Goal: Task Accomplishment & Management: Manage account settings

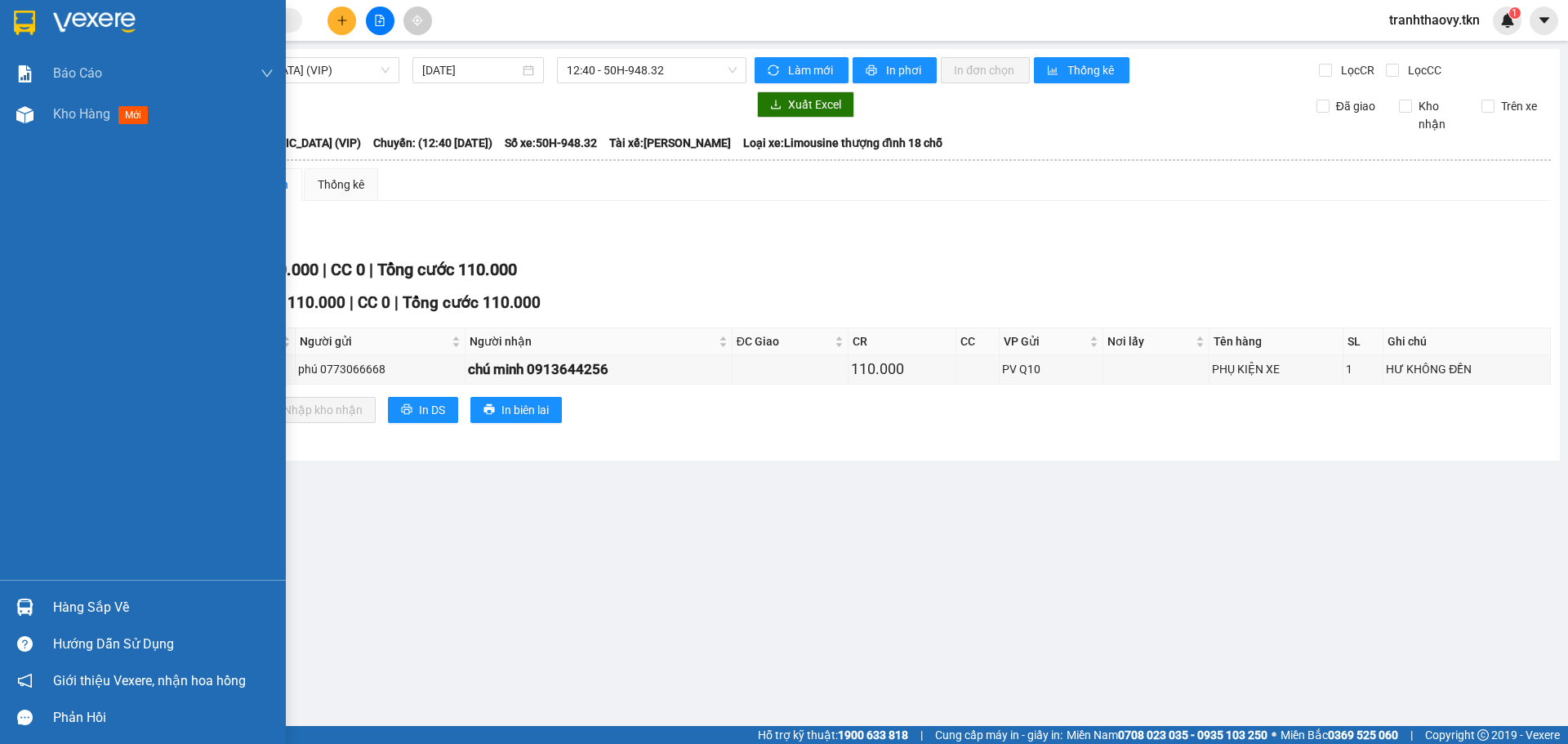
click at [34, 619] on div at bounding box center [25, 607] width 29 height 29
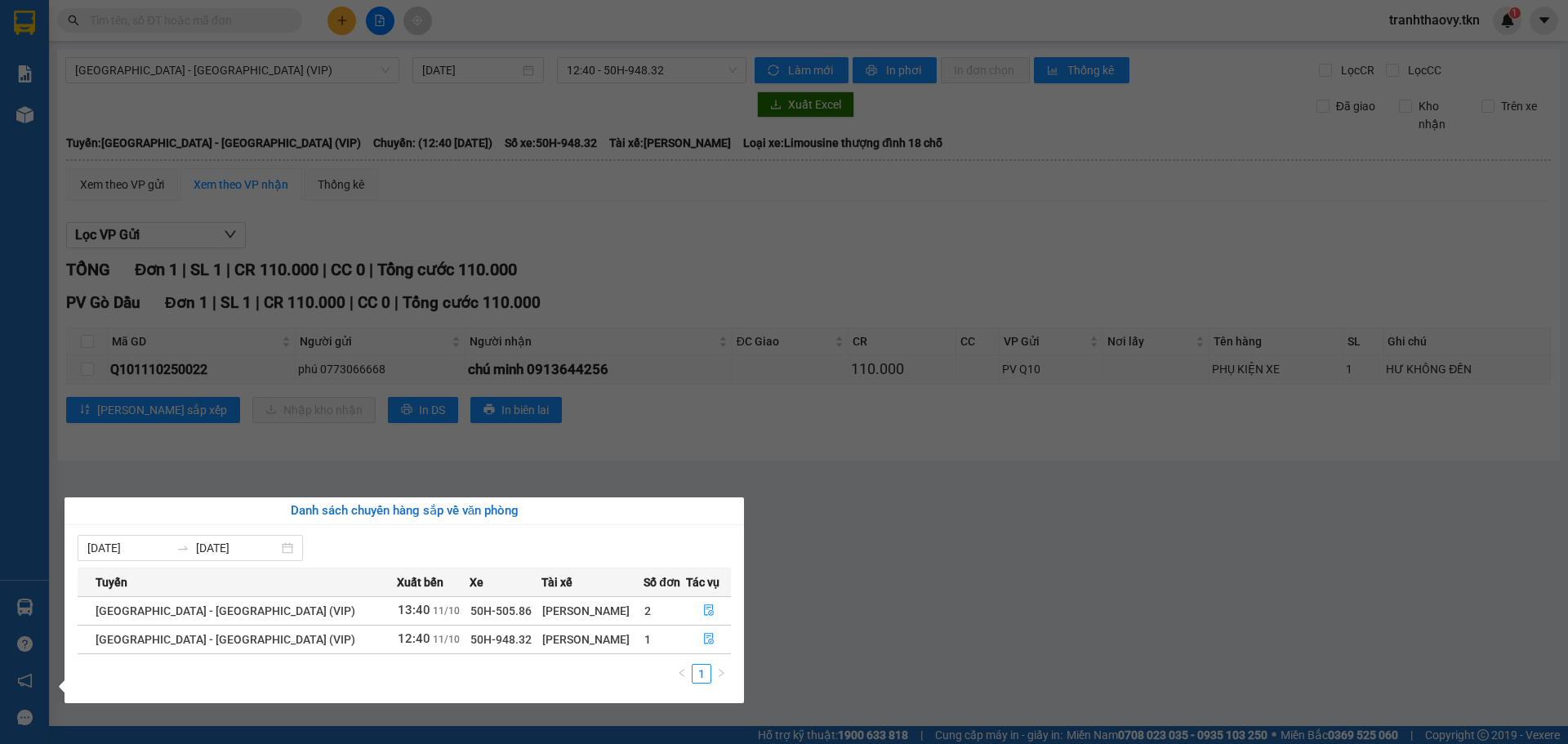
click at [781, 559] on section "Kết quả tìm kiếm ( 0 ) Bộ lọc No Data tranhthaovy.tkn 1 Báo cáo Mẫu 1: Báo cáo …" at bounding box center [784, 372] width 1568 height 744
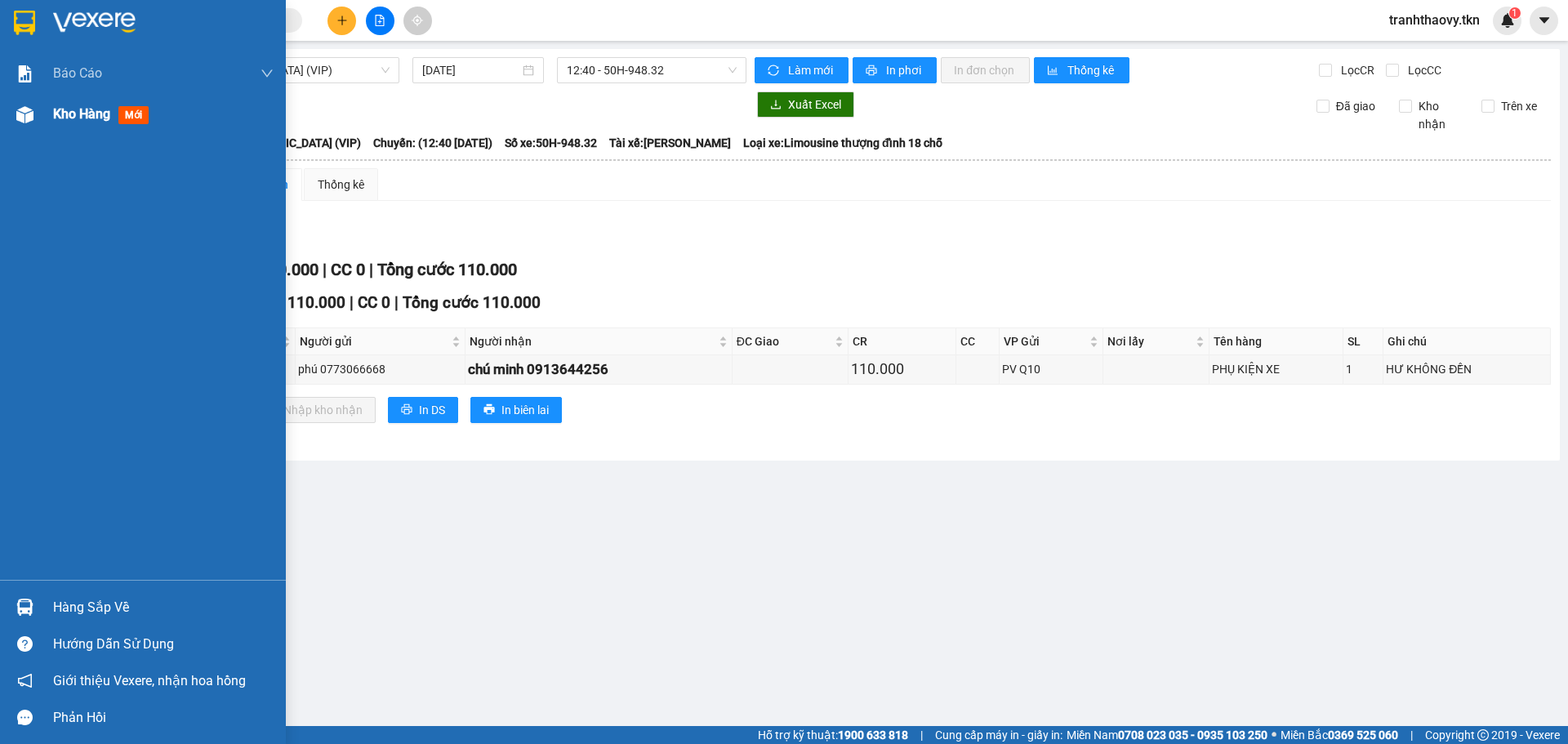
click at [91, 102] on div "Kho hàng mới" at bounding box center [163, 114] width 221 height 41
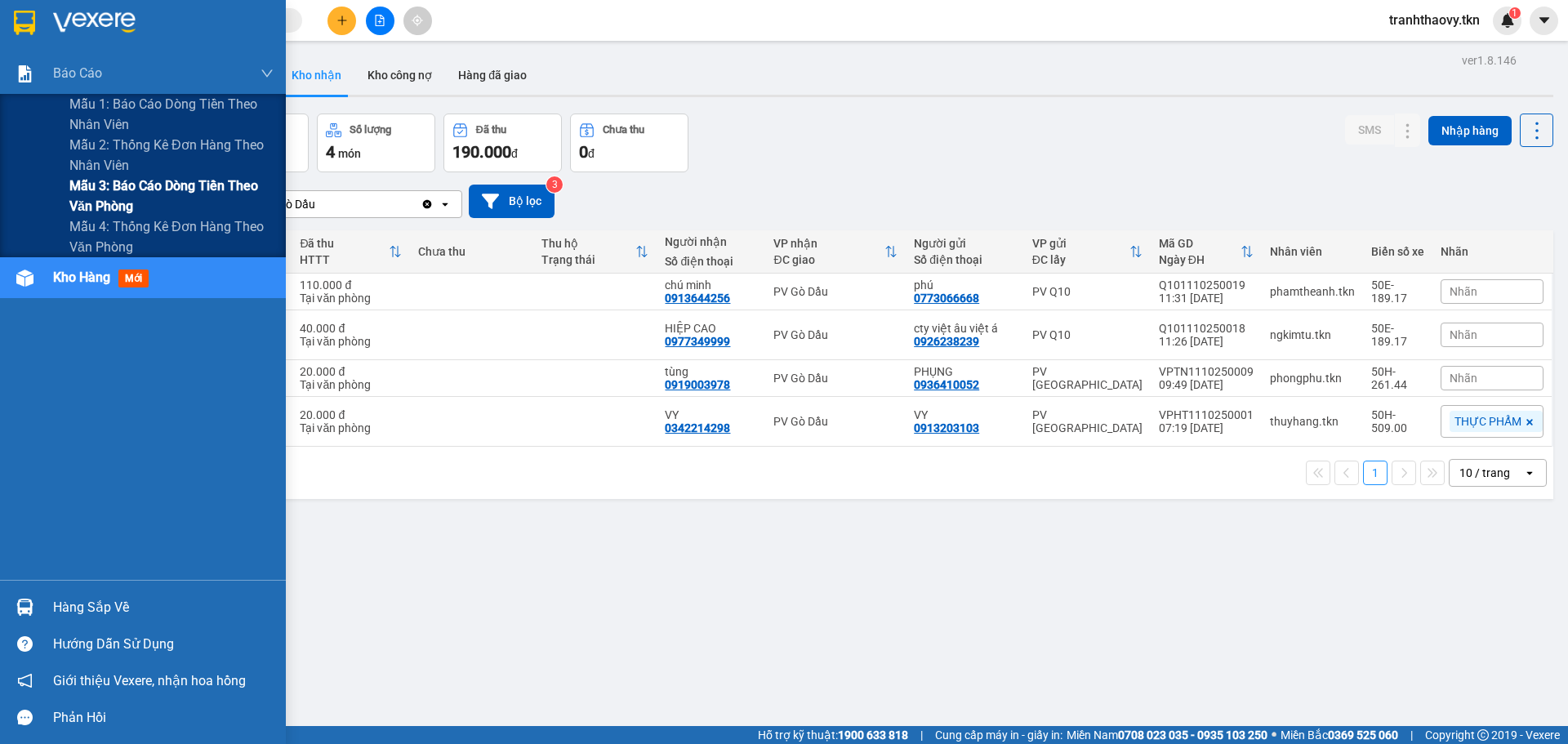
click at [107, 191] on span "Mẫu 3: Báo cáo dòng tiền theo văn phòng" at bounding box center [171, 195] width 204 height 41
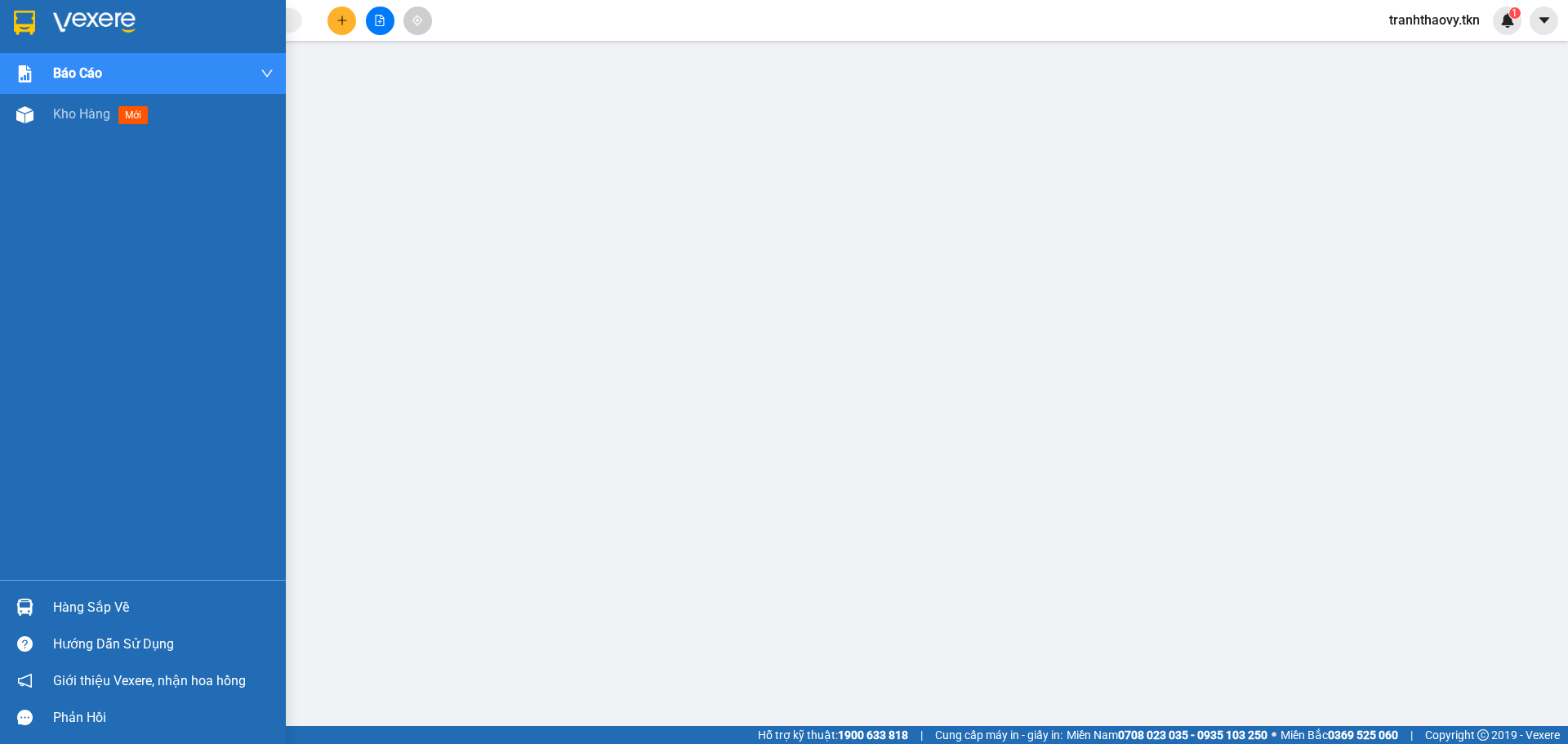
click at [18, 610] on img at bounding box center [24, 607] width 17 height 17
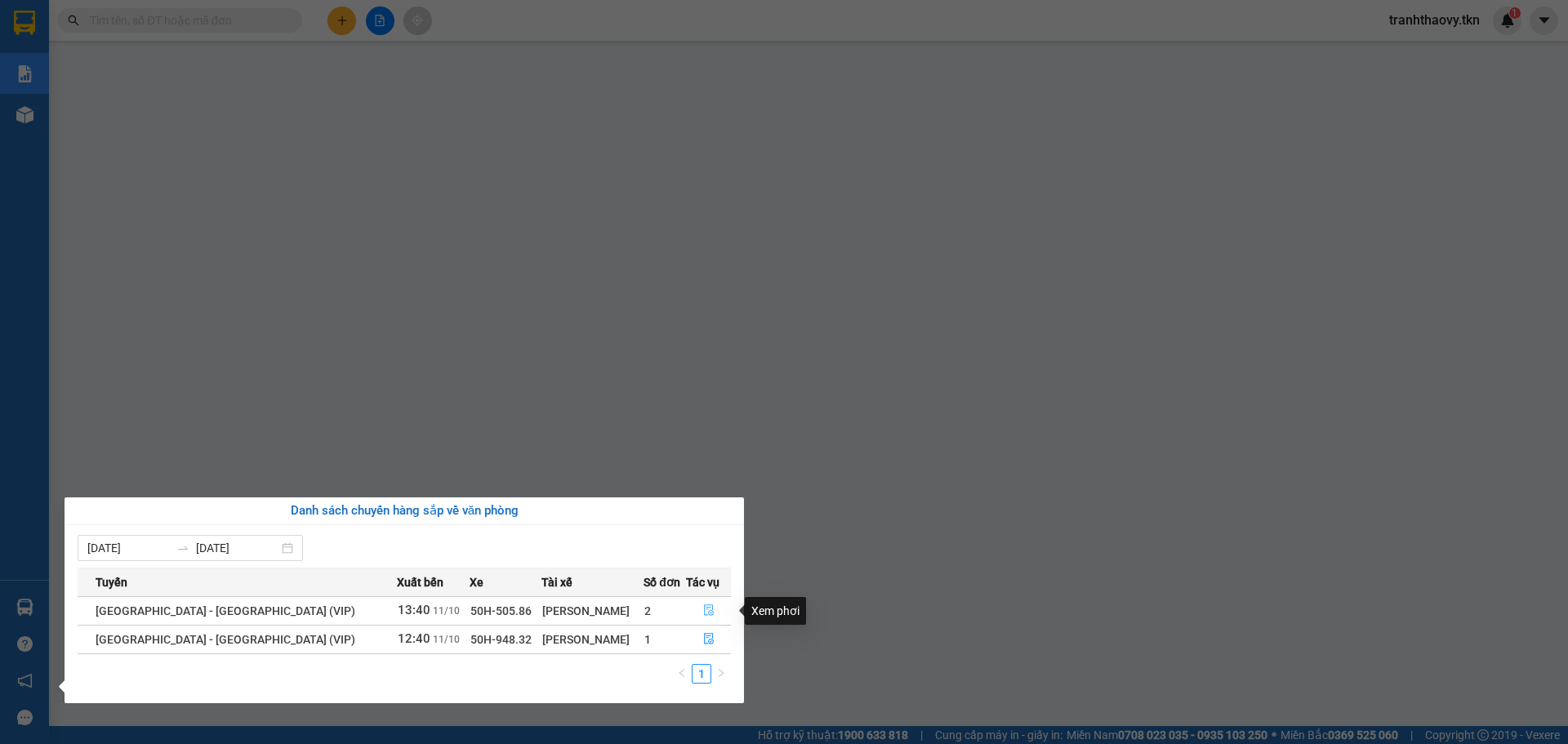
click at [704, 613] on icon "file-done" at bounding box center [709, 610] width 12 height 12
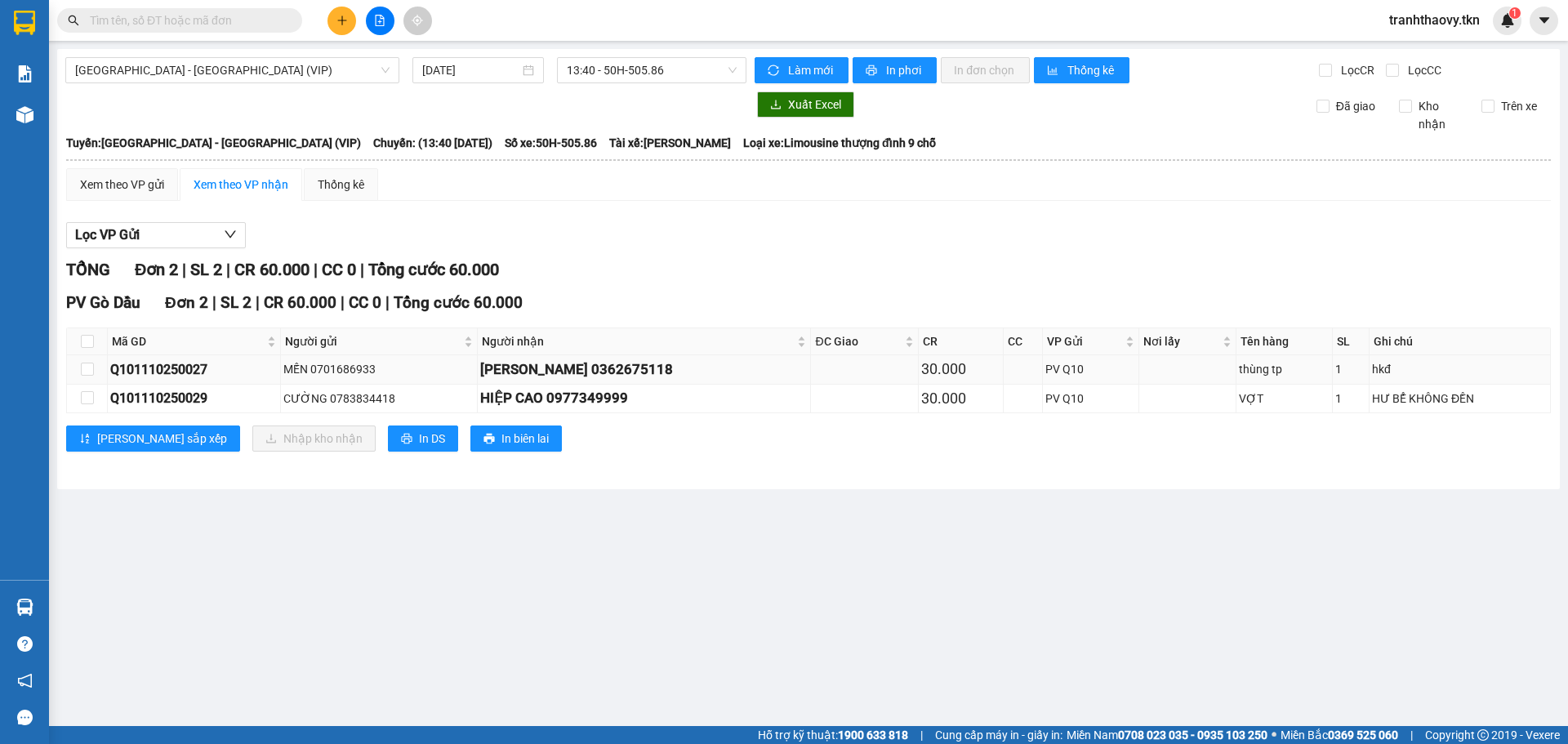
click at [648, 376] on div "[PERSON_NAME] 0362675118" at bounding box center [643, 369] width 327 height 22
click at [91, 370] on input "checkbox" at bounding box center [87, 369] width 13 height 13
checkbox input "true"
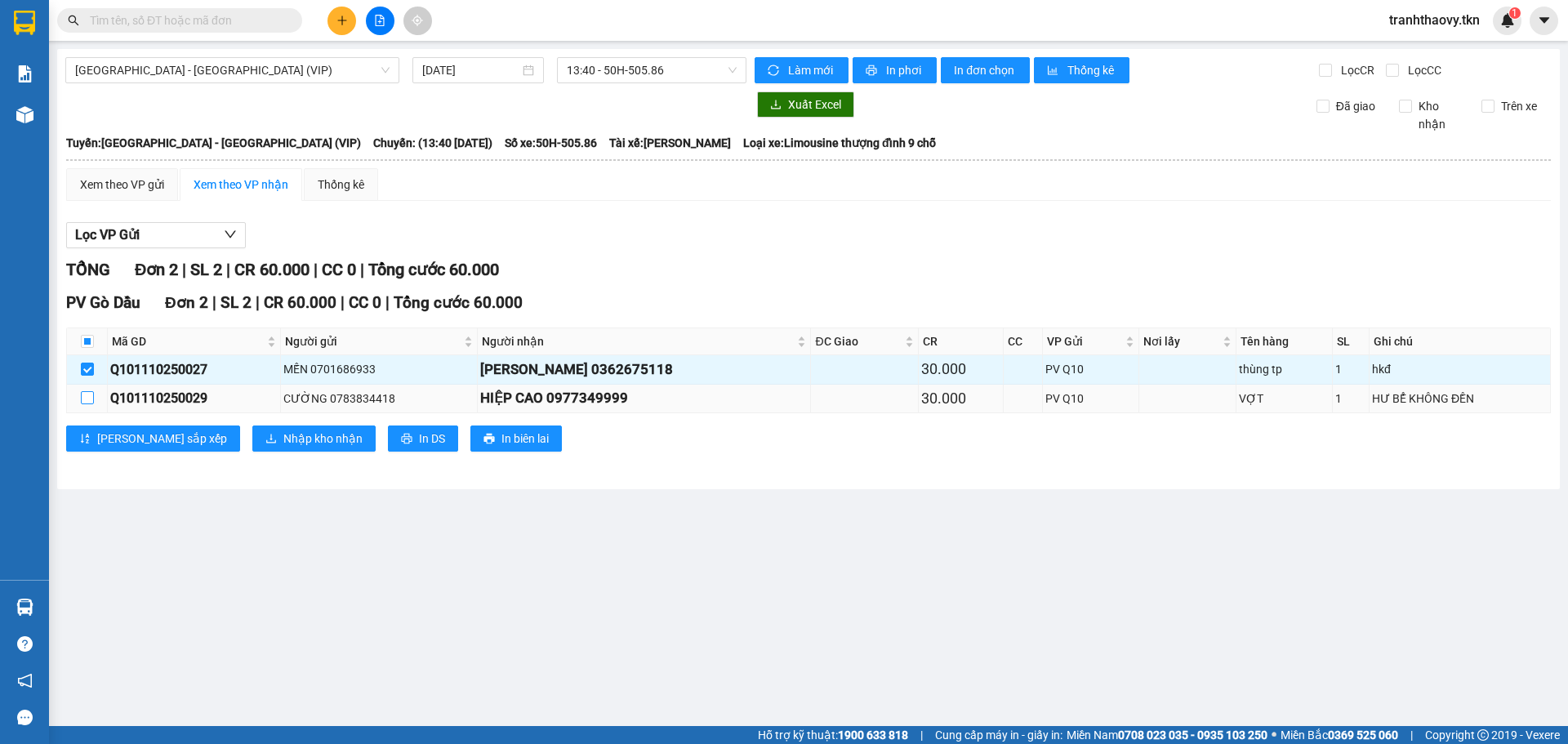
click at [82, 389] on label at bounding box center [87, 398] width 13 height 18
click at [82, 391] on input "checkbox" at bounding box center [87, 398] width 13 height 13
checkbox input "true"
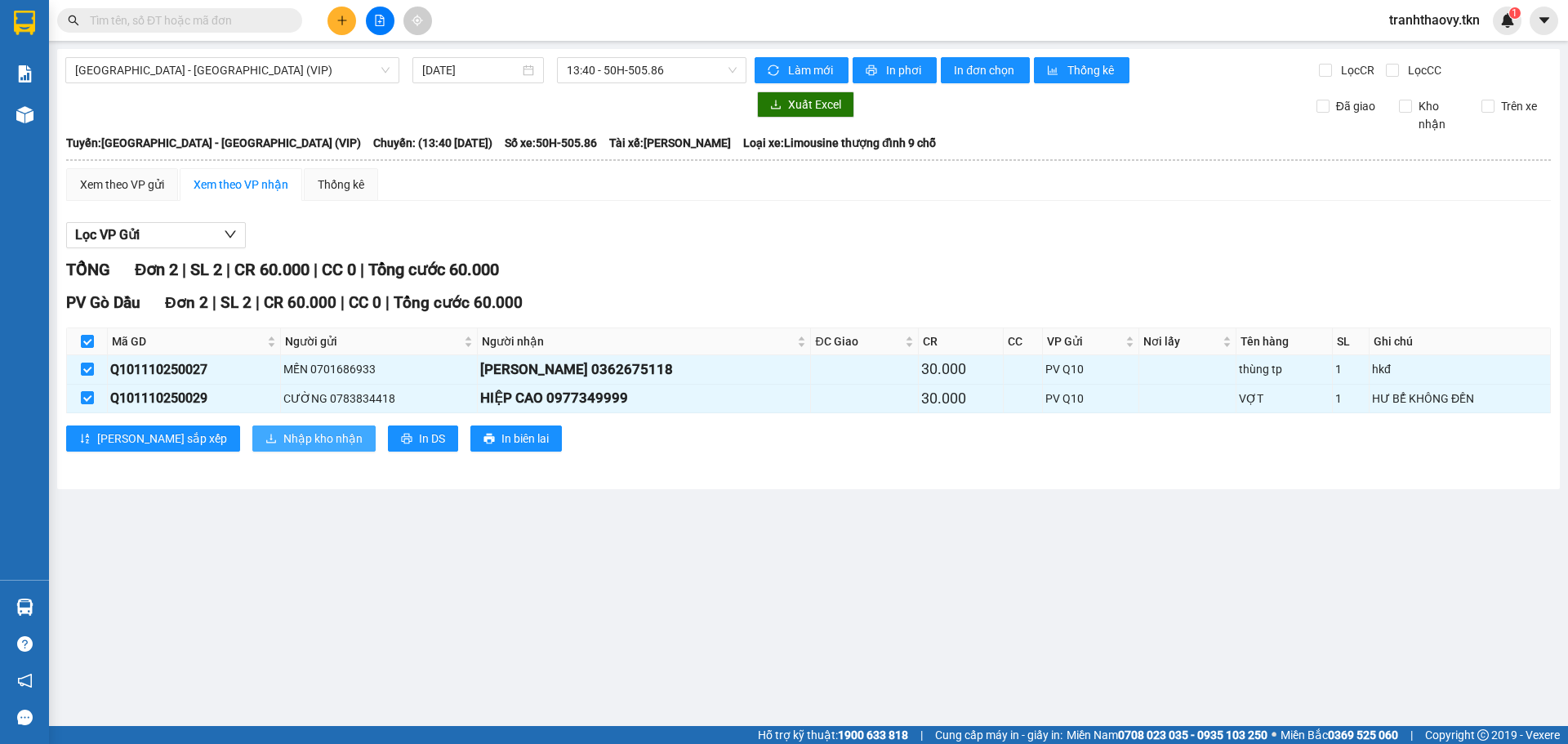
click at [284, 440] on span "Nhập kho nhận" at bounding box center [323, 438] width 79 height 18
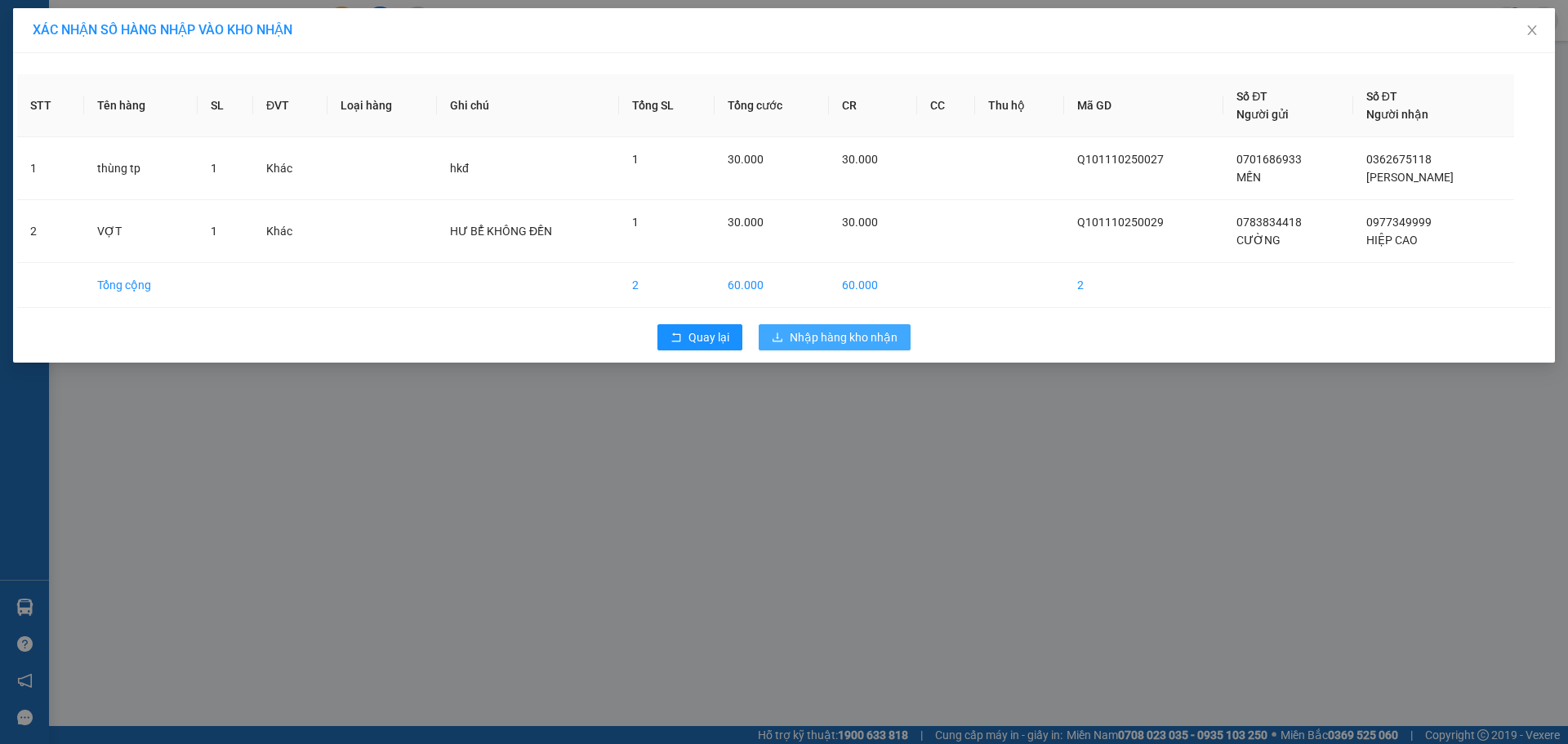
click at [802, 336] on span "Nhập hàng kho nhận" at bounding box center [843, 336] width 108 height 18
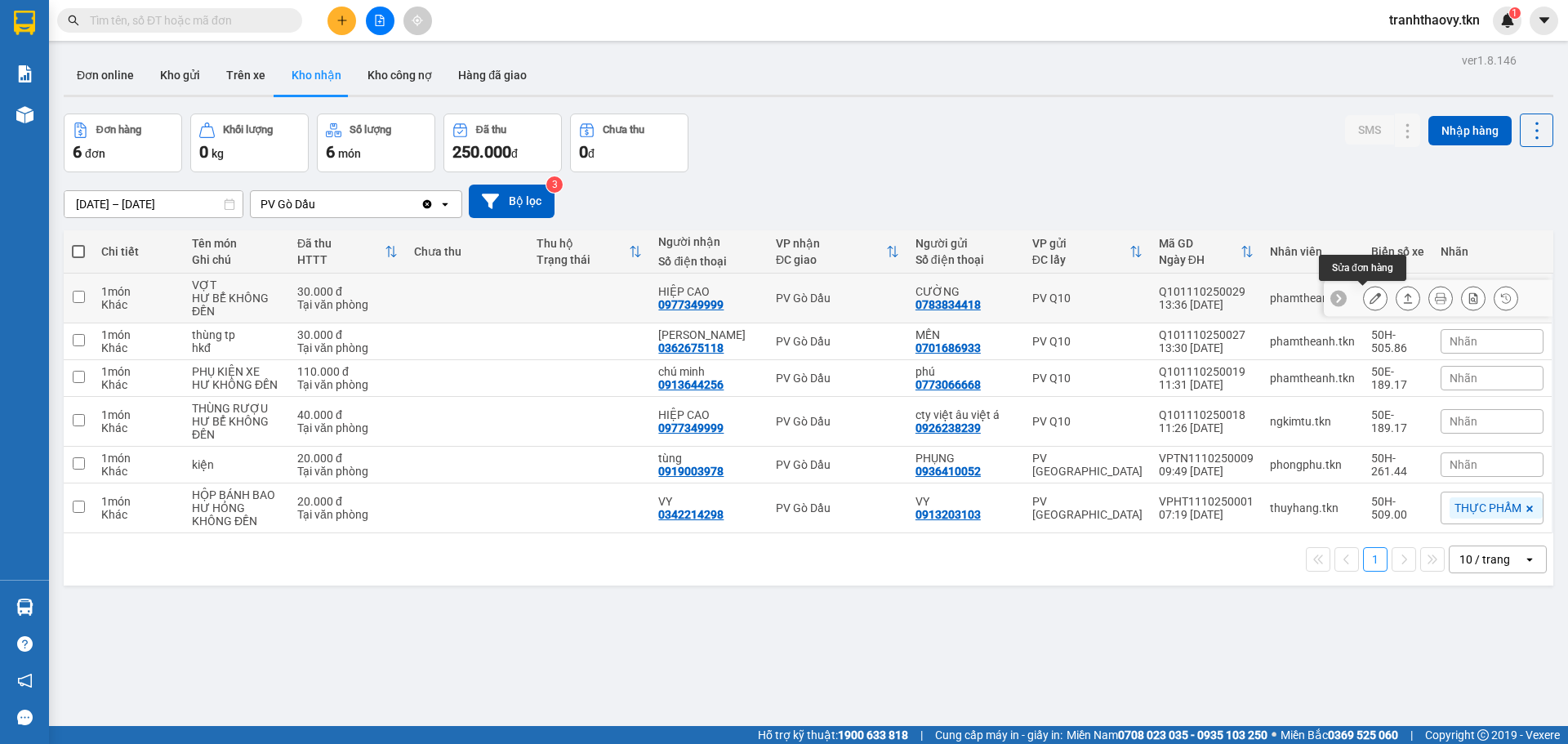
click at [1370, 297] on icon at bounding box center [1376, 299] width 12 height 12
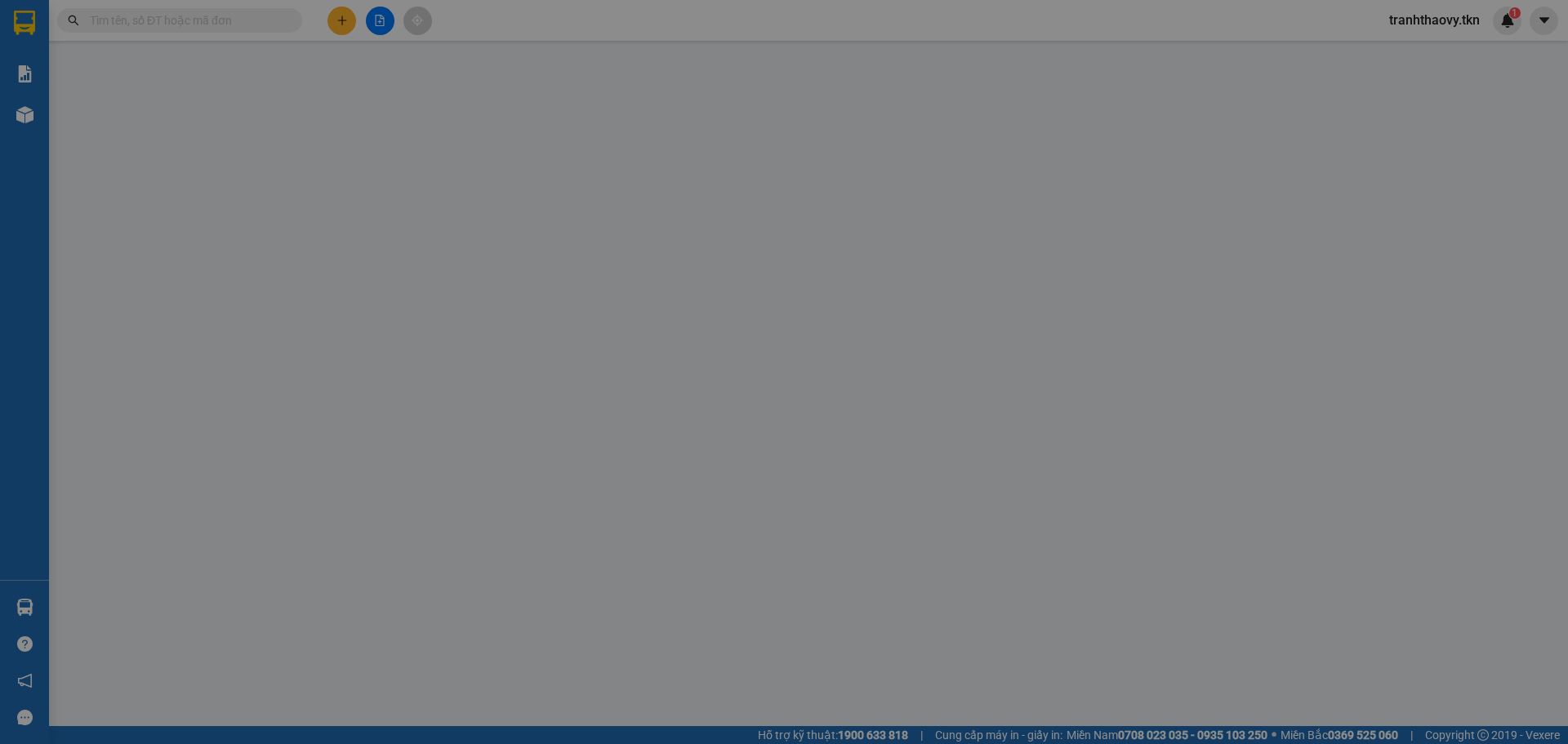
type input "0783834418"
type input "CƯỜNG"
type input "0977349999"
type input "HIỆP CAO"
type input "30.000"
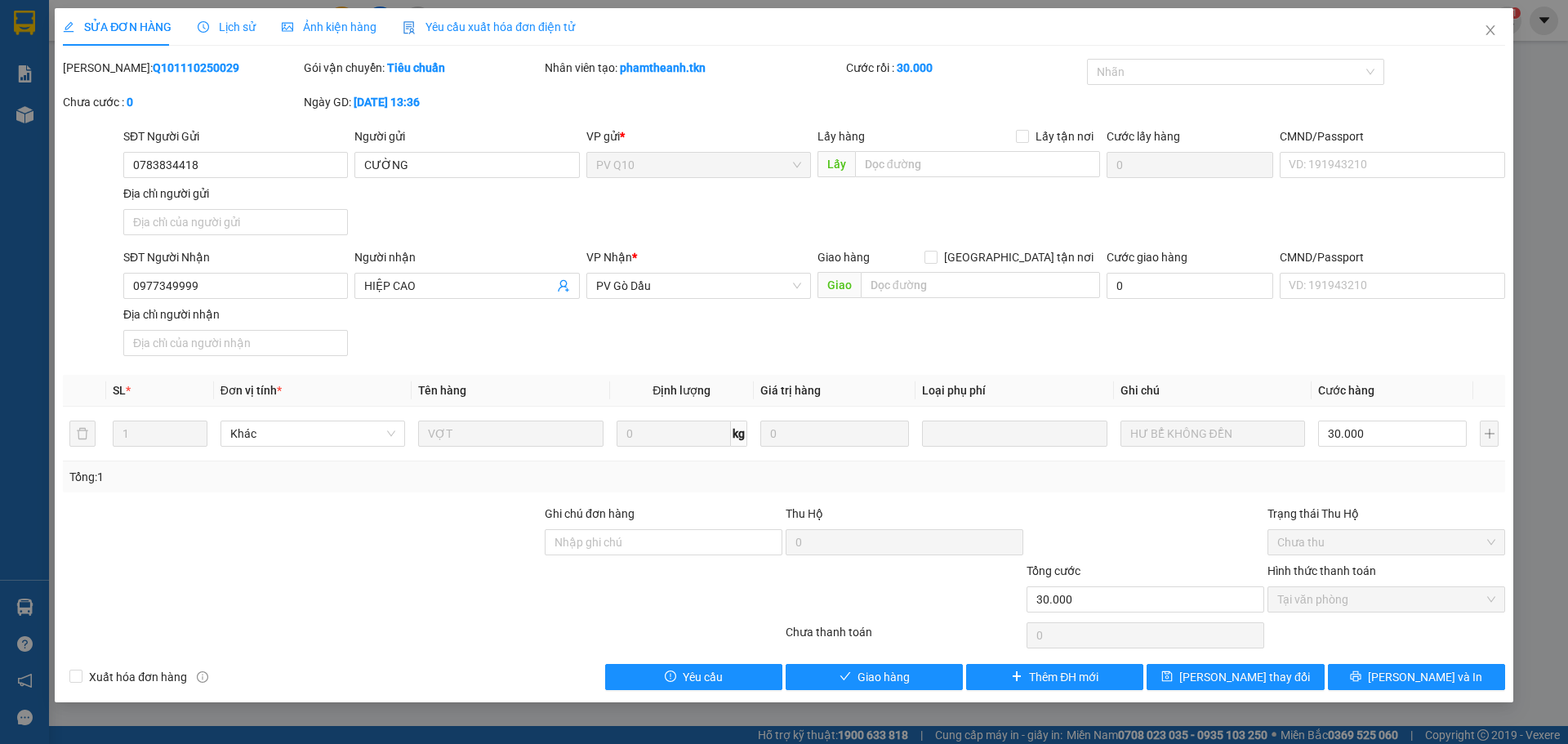
click at [50, 231] on div "SỬA ĐƠN HÀNG Lịch sử Ảnh kiện hàng Yêu cầu xuất hóa đơn điện tử Total Paid Fee …" at bounding box center [784, 372] width 1568 height 744
click at [1484, 29] on icon "close" at bounding box center [1491, 30] width 13 height 13
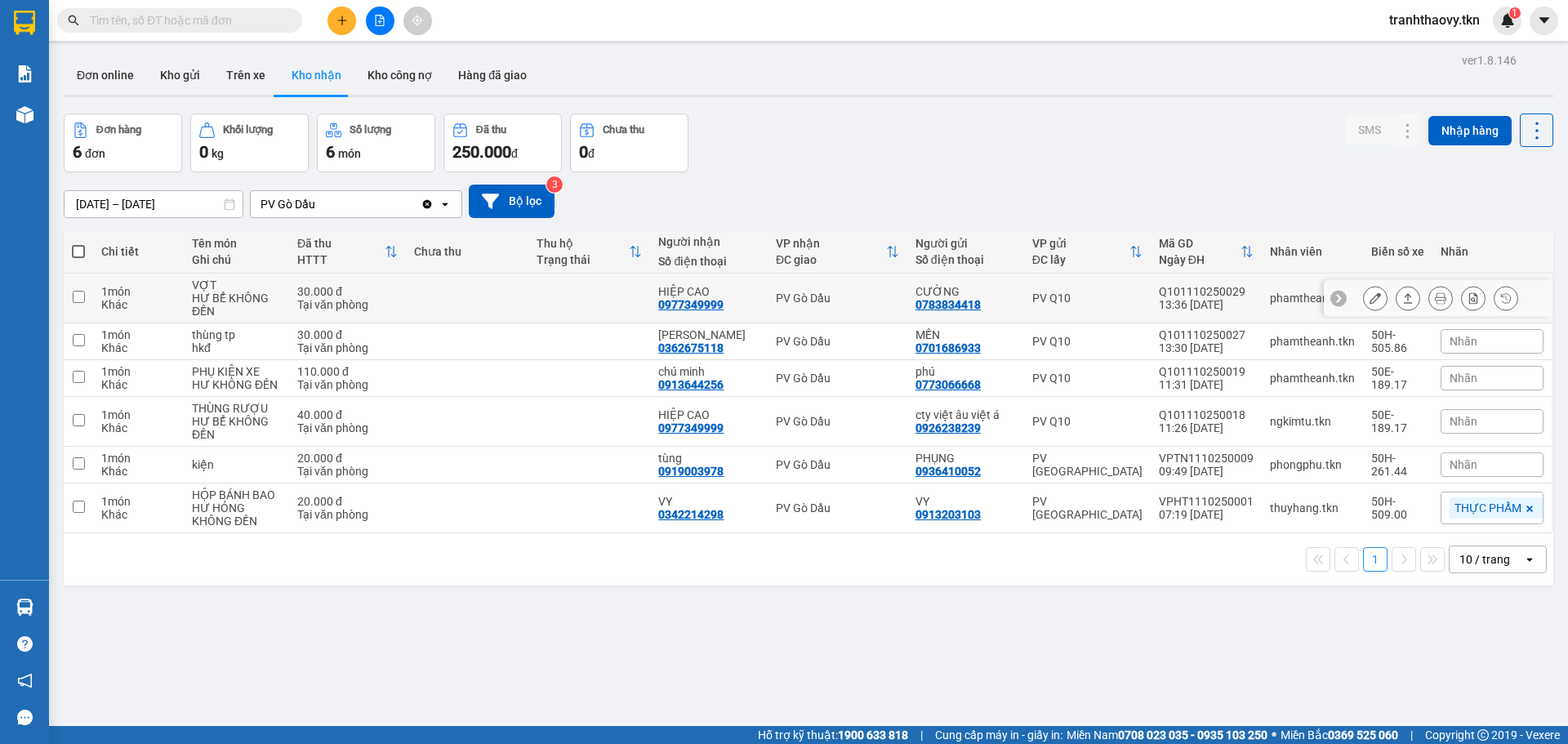
drag, startPoint x: 81, startPoint y: 294, endPoint x: 81, endPoint y: 315, distance: 21.0
click at [81, 295] on input "checkbox" at bounding box center [79, 297] width 13 height 13
checkbox input "true"
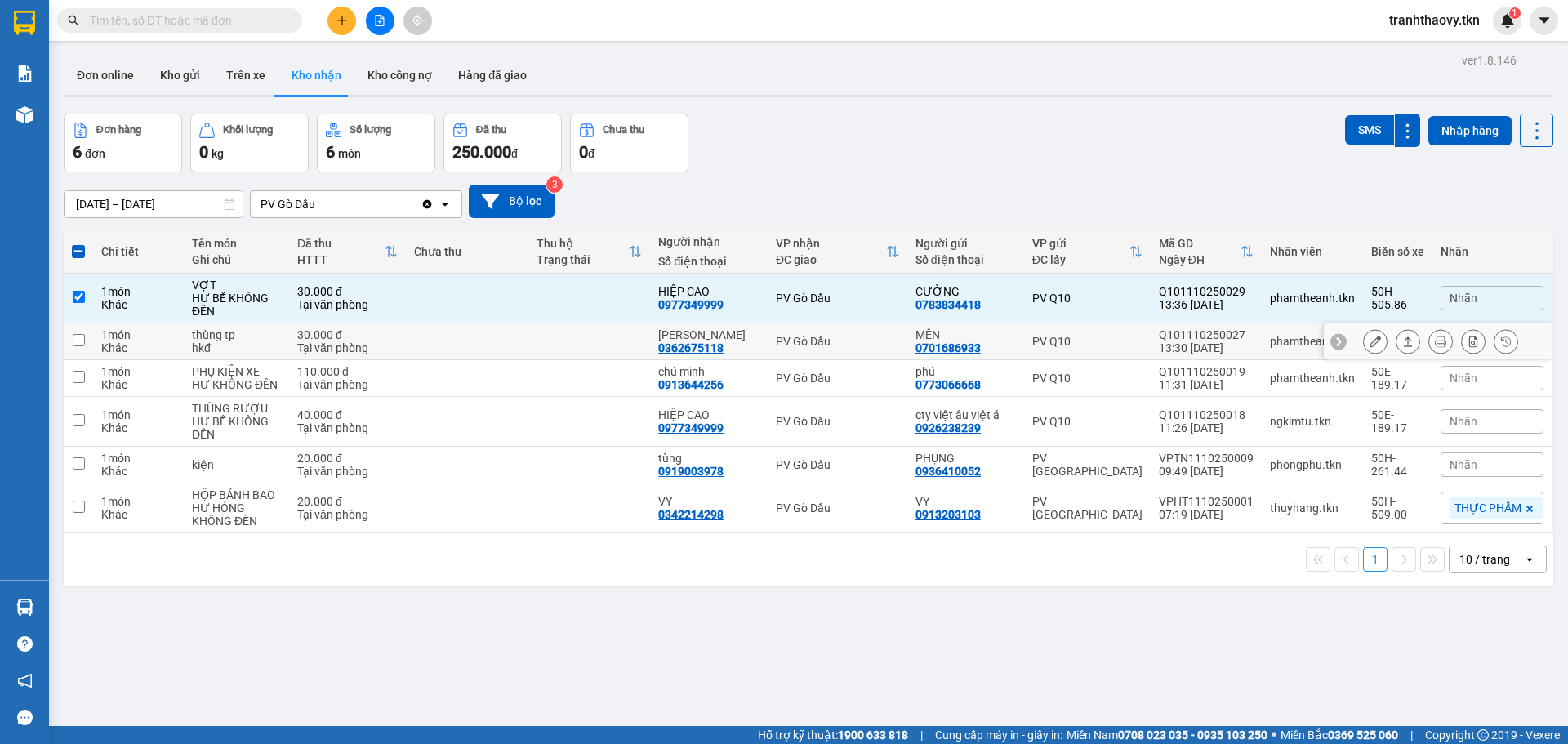
click at [81, 341] on input "checkbox" at bounding box center [79, 340] width 13 height 13
checkbox input "true"
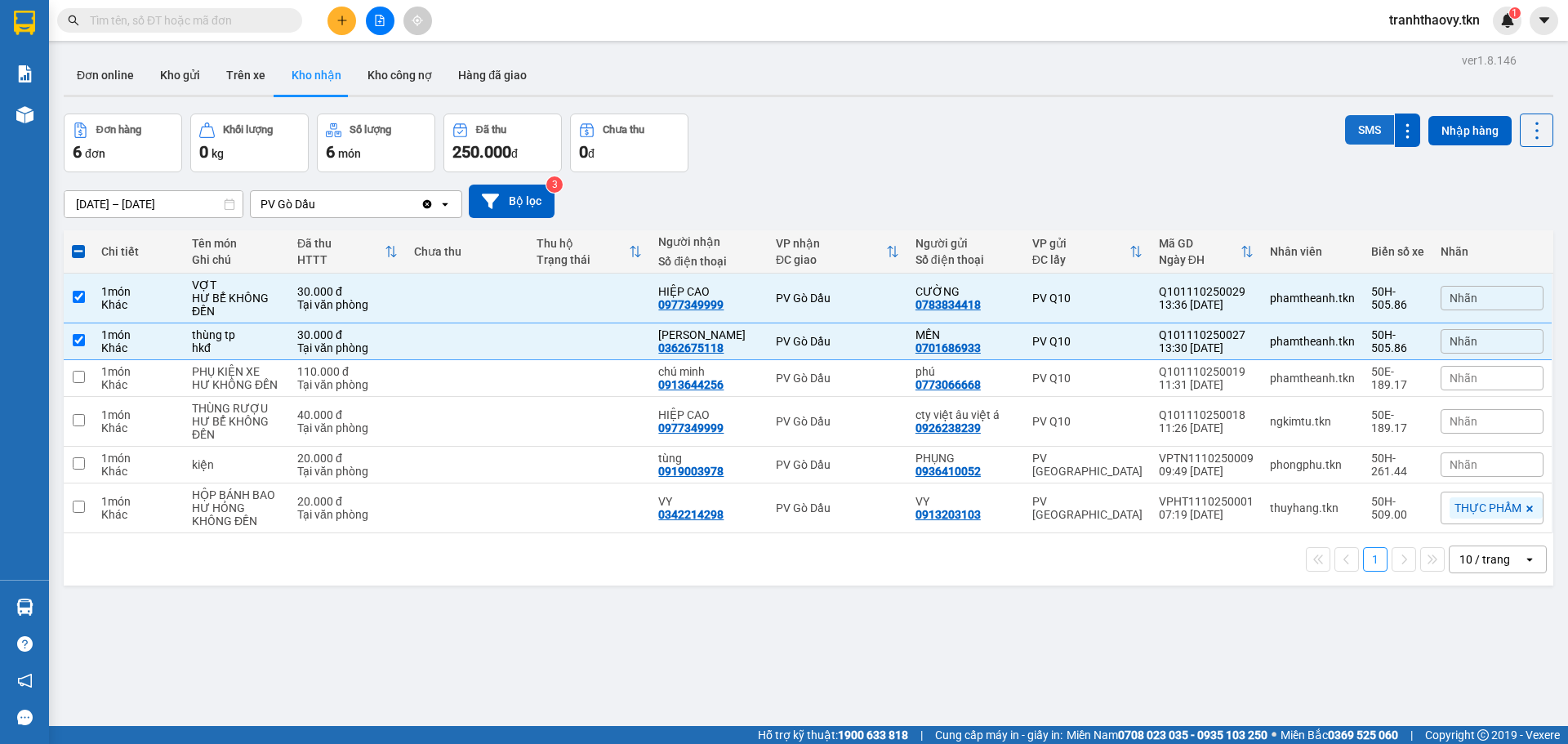
click at [1365, 134] on button "SMS" at bounding box center [1369, 129] width 49 height 29
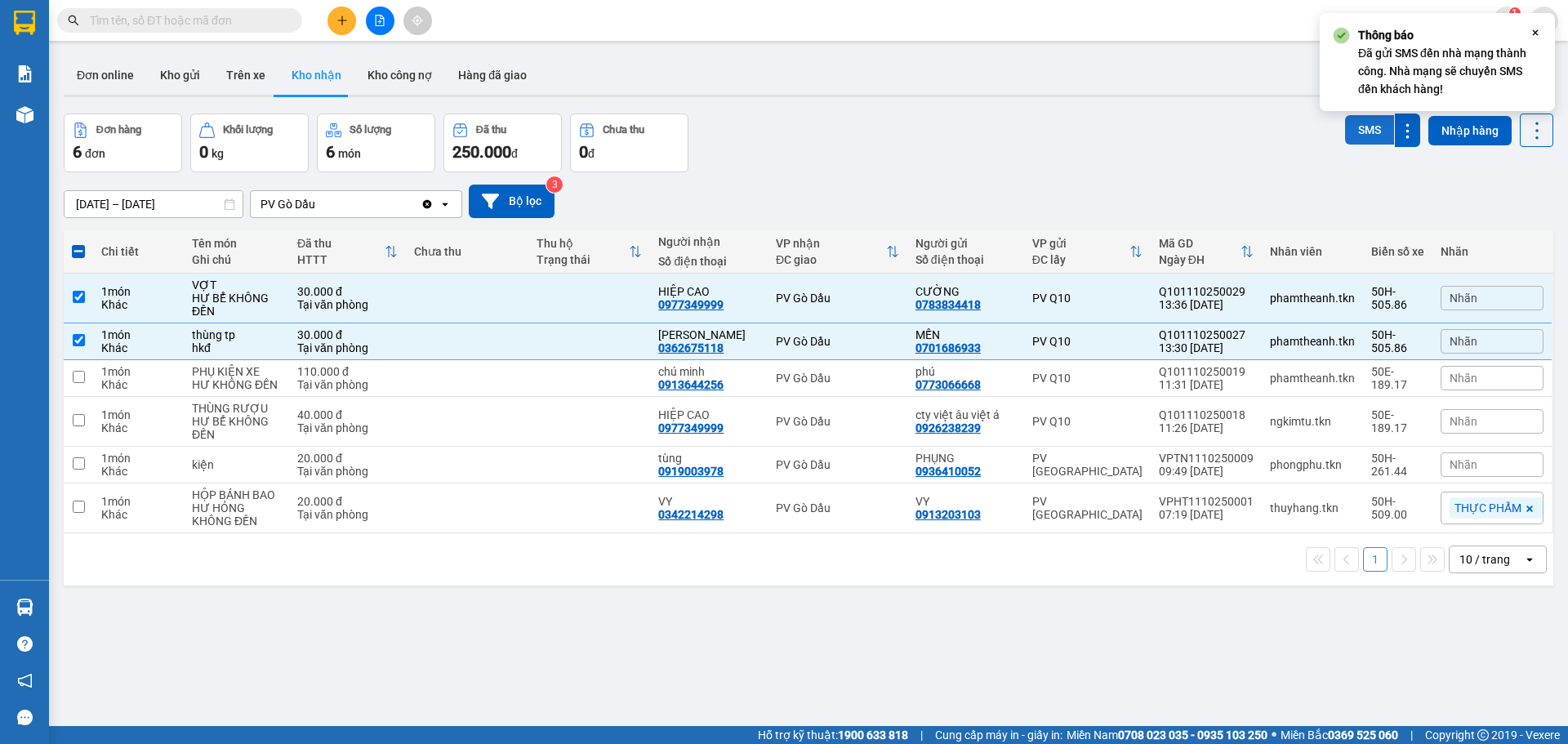
click at [1365, 134] on button "SMS" at bounding box center [1369, 129] width 49 height 29
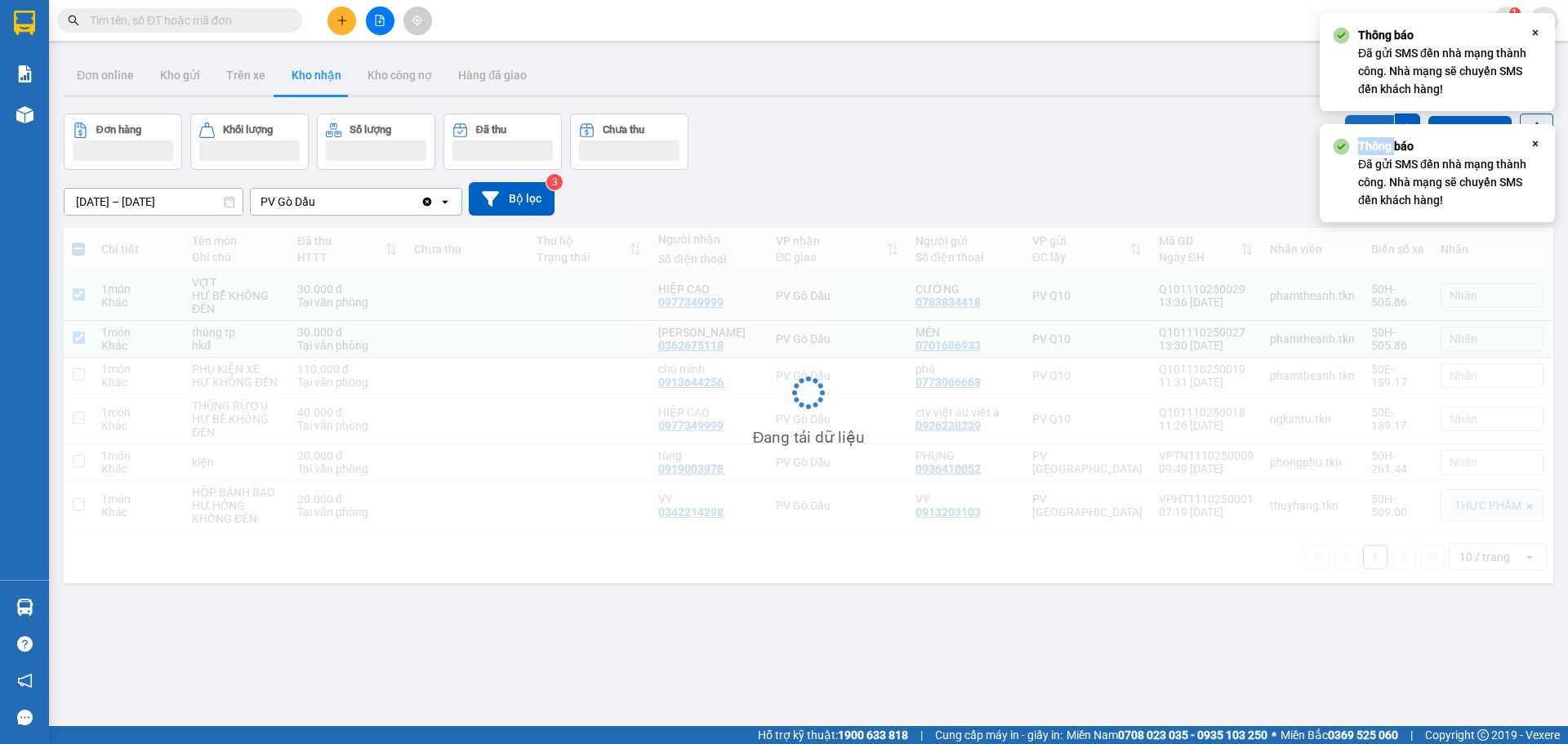
click at [1365, 134] on div "Thông báo Đã gửi SMS đến nhà mạng thành công. Nhà mạng sẽ chuyển SMS đến khách …" at bounding box center [1437, 173] width 235 height 98
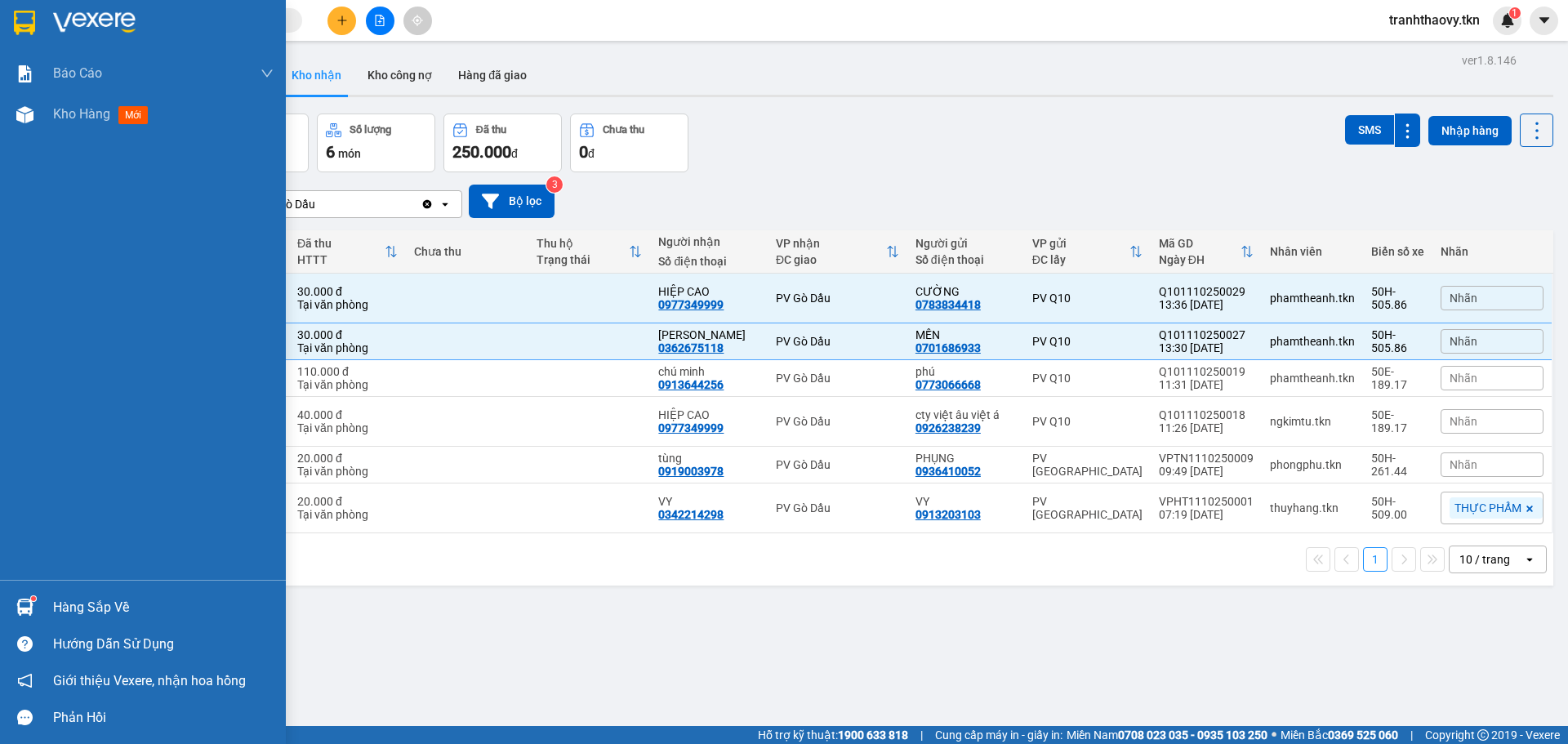
click at [63, 605] on div "Hàng sắp về" at bounding box center [163, 607] width 221 height 24
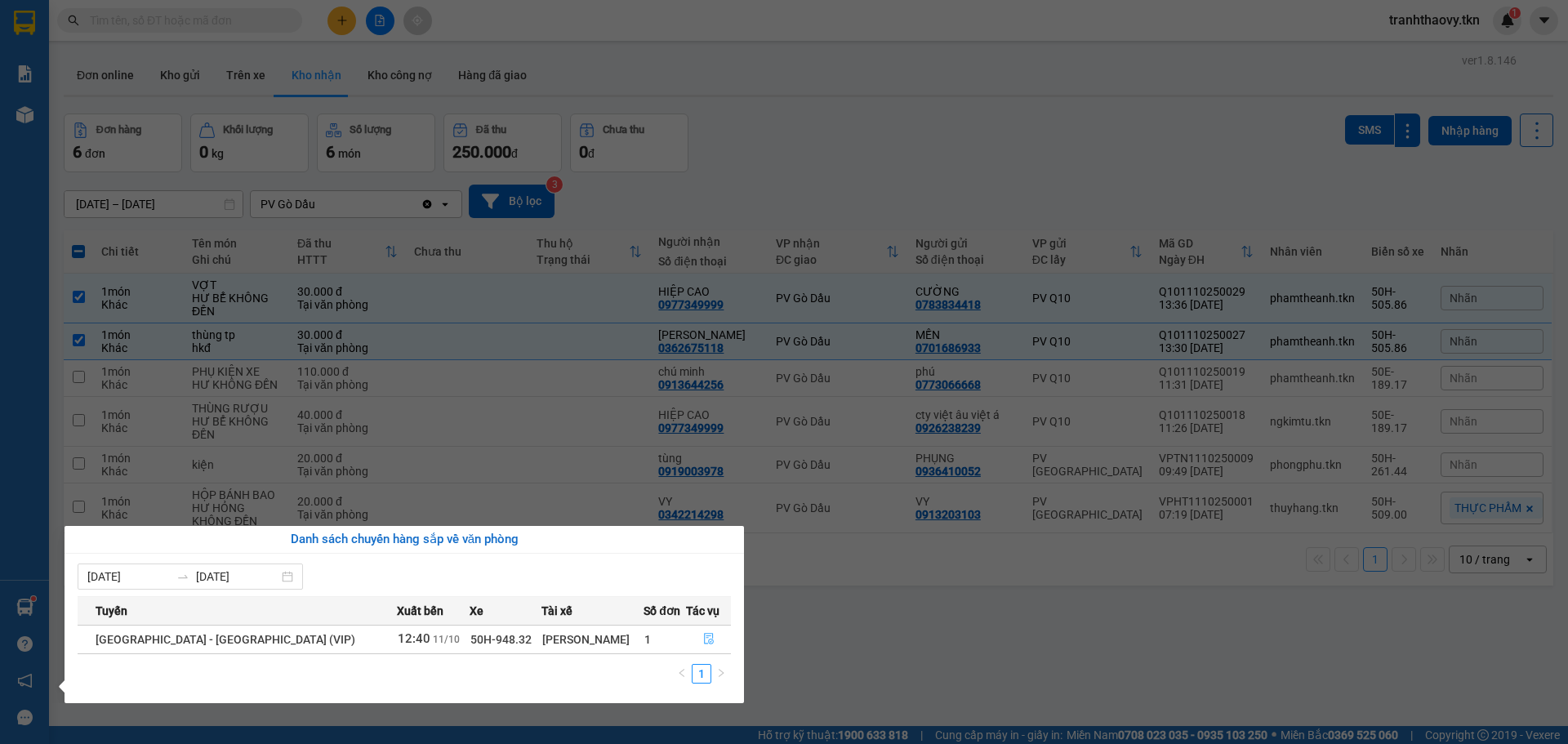
click at [704, 637] on icon "file-done" at bounding box center [709, 639] width 10 height 12
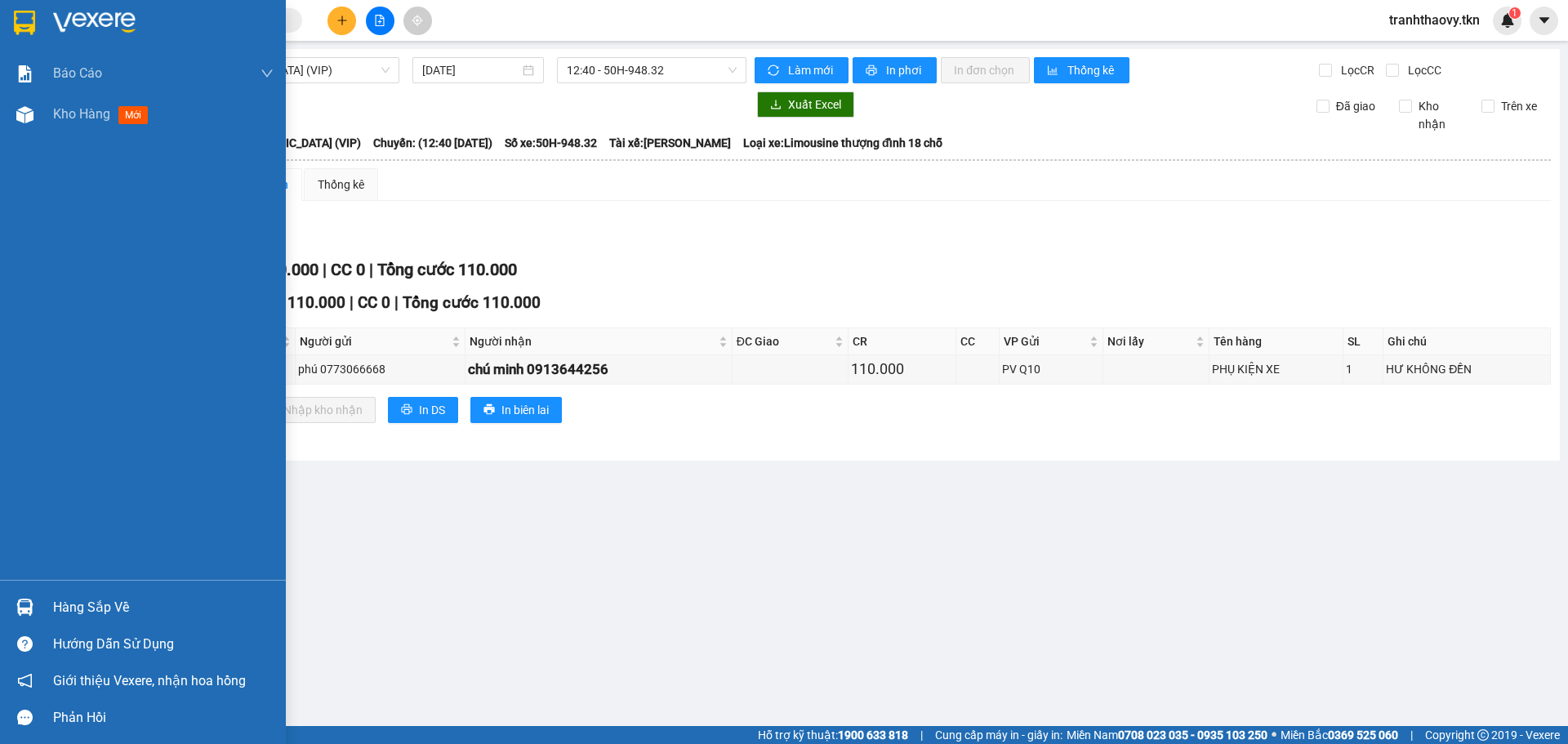
click at [29, 598] on div at bounding box center [25, 607] width 29 height 29
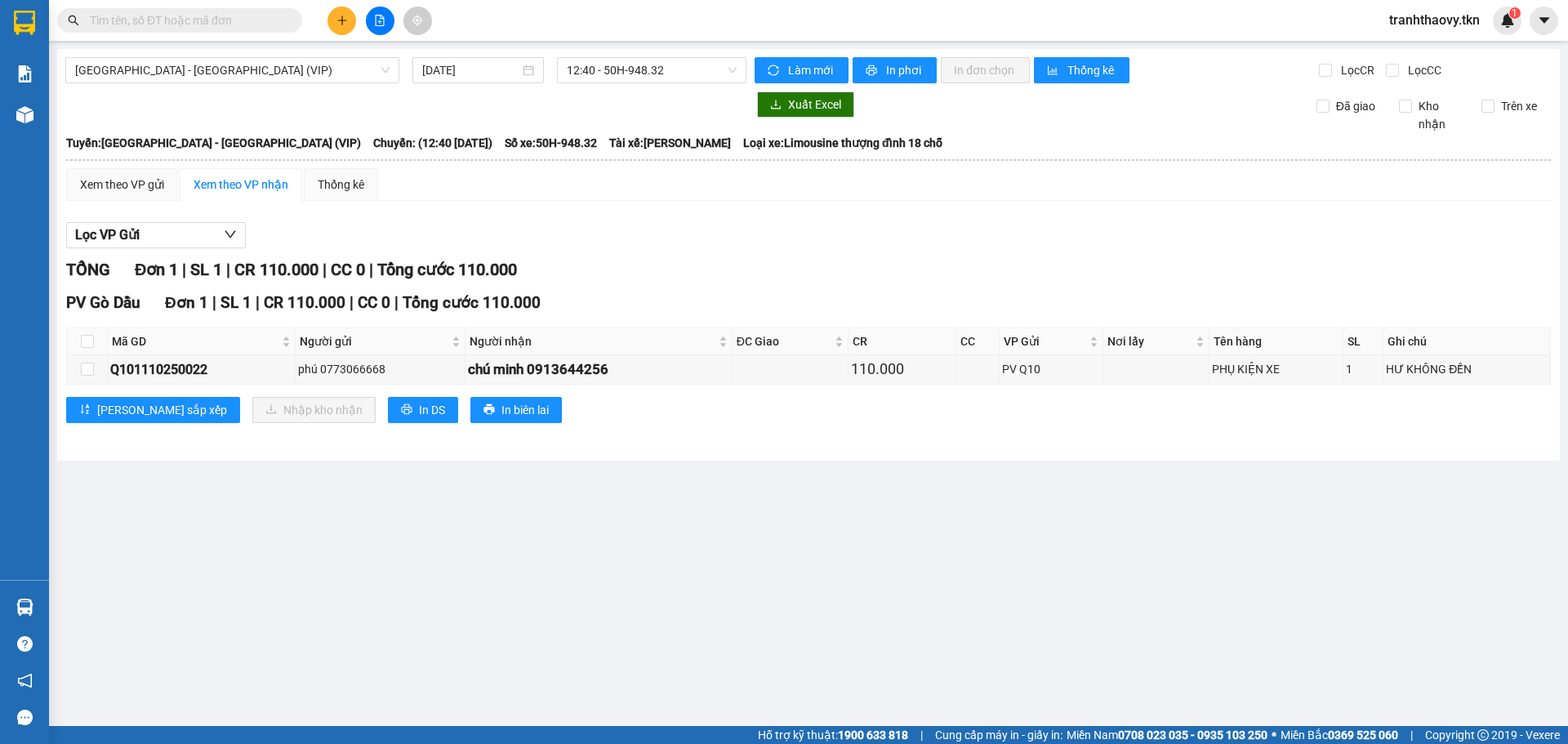
click at [797, 583] on section "Kết quả tìm kiếm ( 0 ) Bộ lọc No Data tranhthaovy.tkn 1 Báo cáo Mẫu 1: Báo cáo …" at bounding box center [784, 372] width 1568 height 744
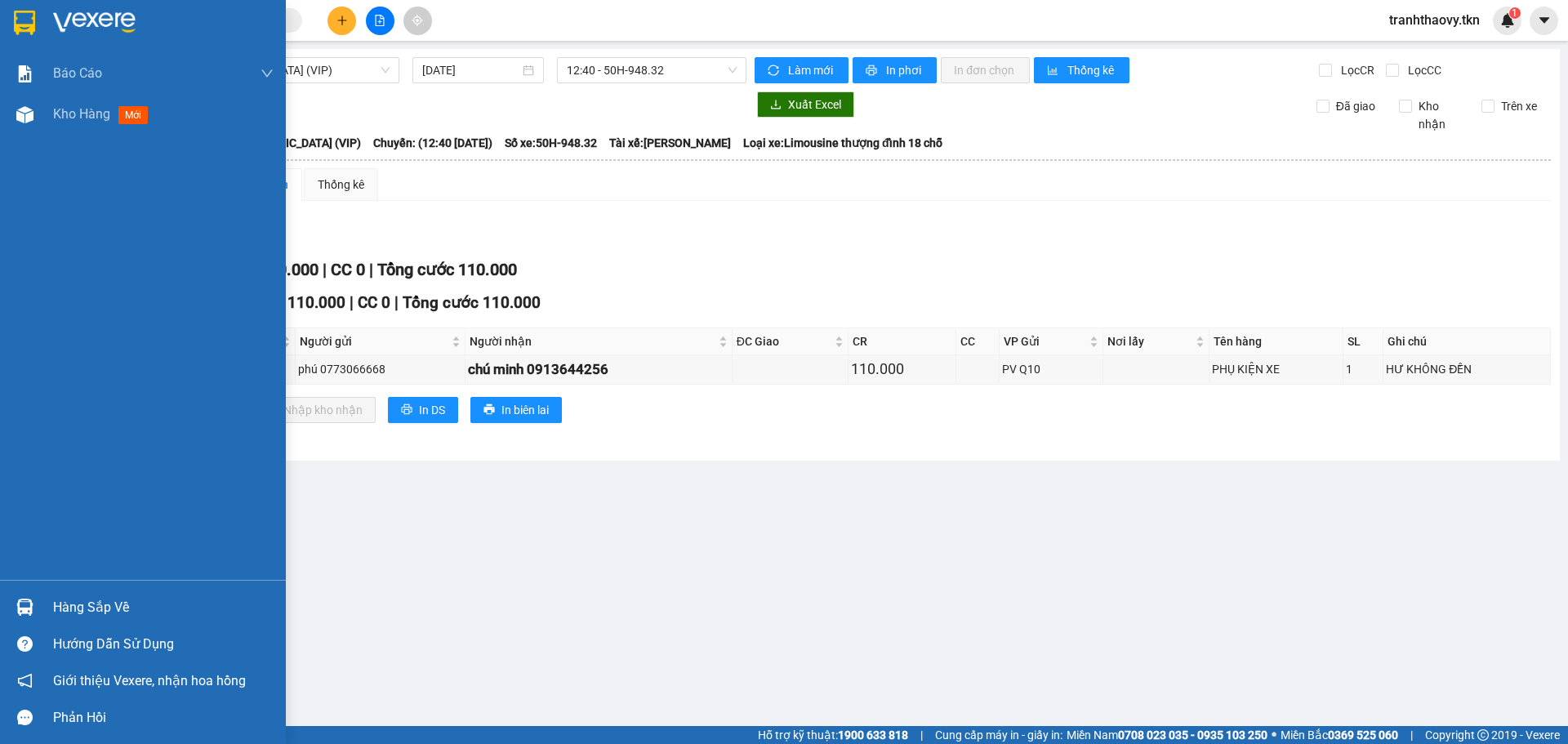
click at [47, 602] on div "Hàng sắp về" at bounding box center [143, 607] width 286 height 37
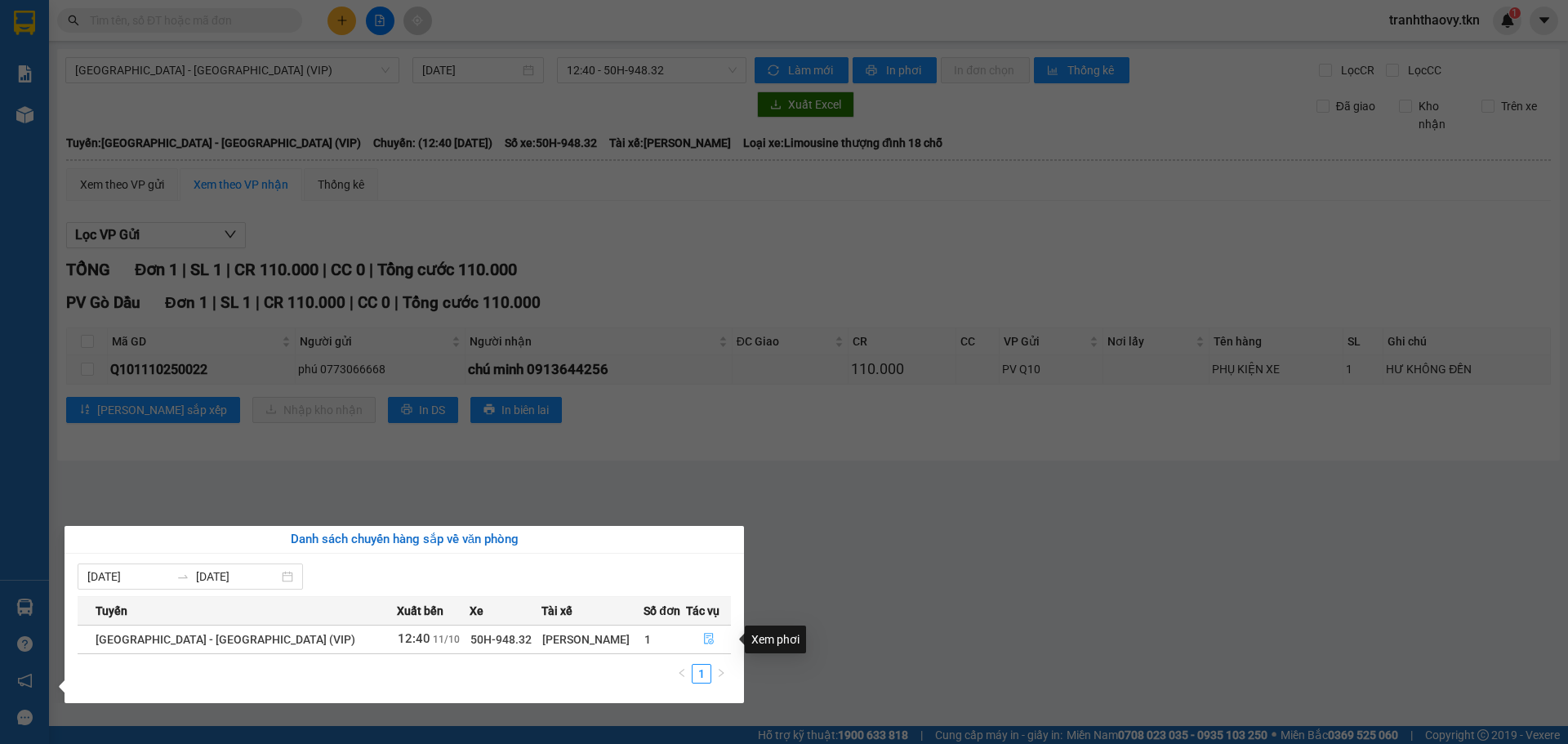
click at [710, 643] on button "button" at bounding box center [709, 639] width 44 height 26
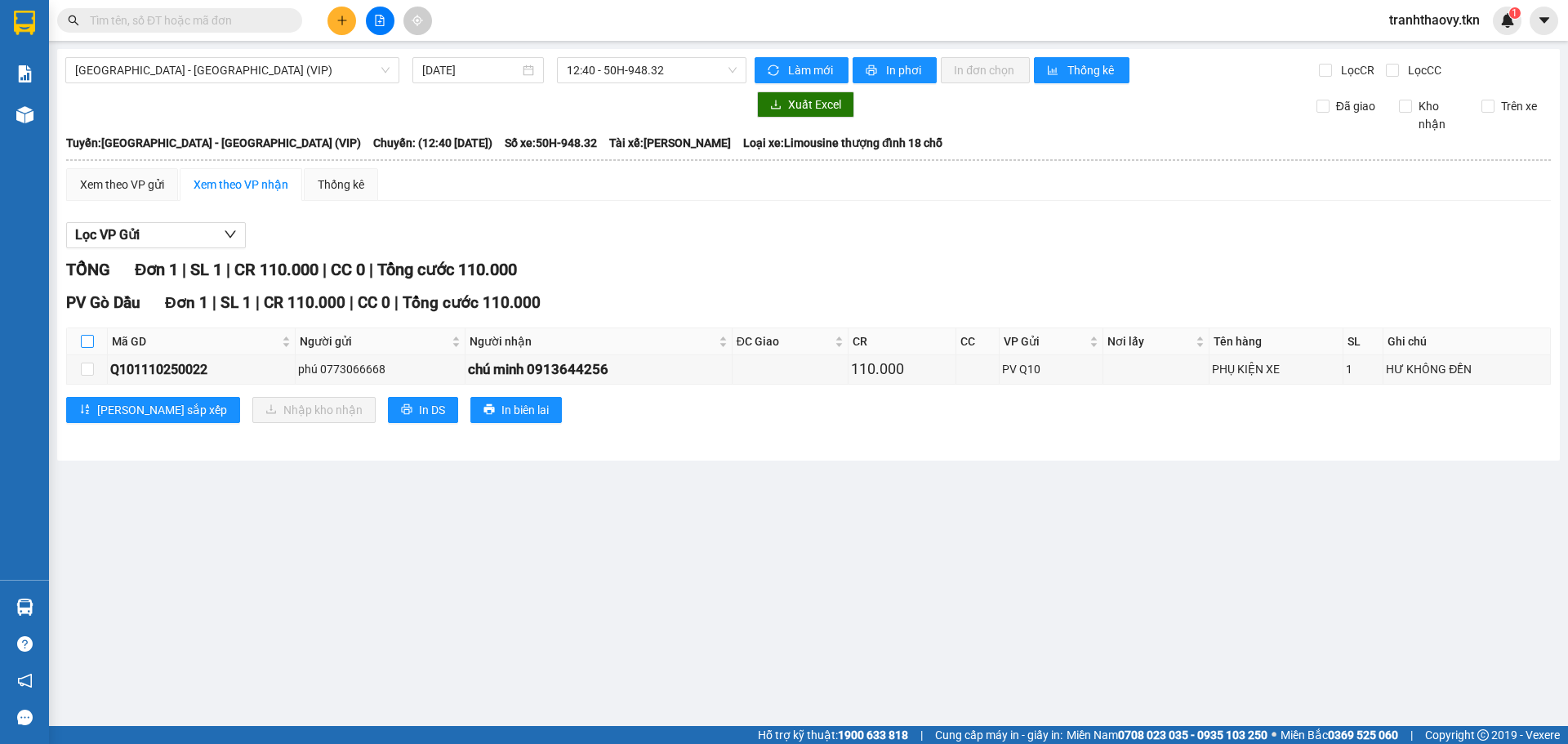
click at [86, 341] on input "checkbox" at bounding box center [87, 341] width 13 height 13
checkbox input "true"
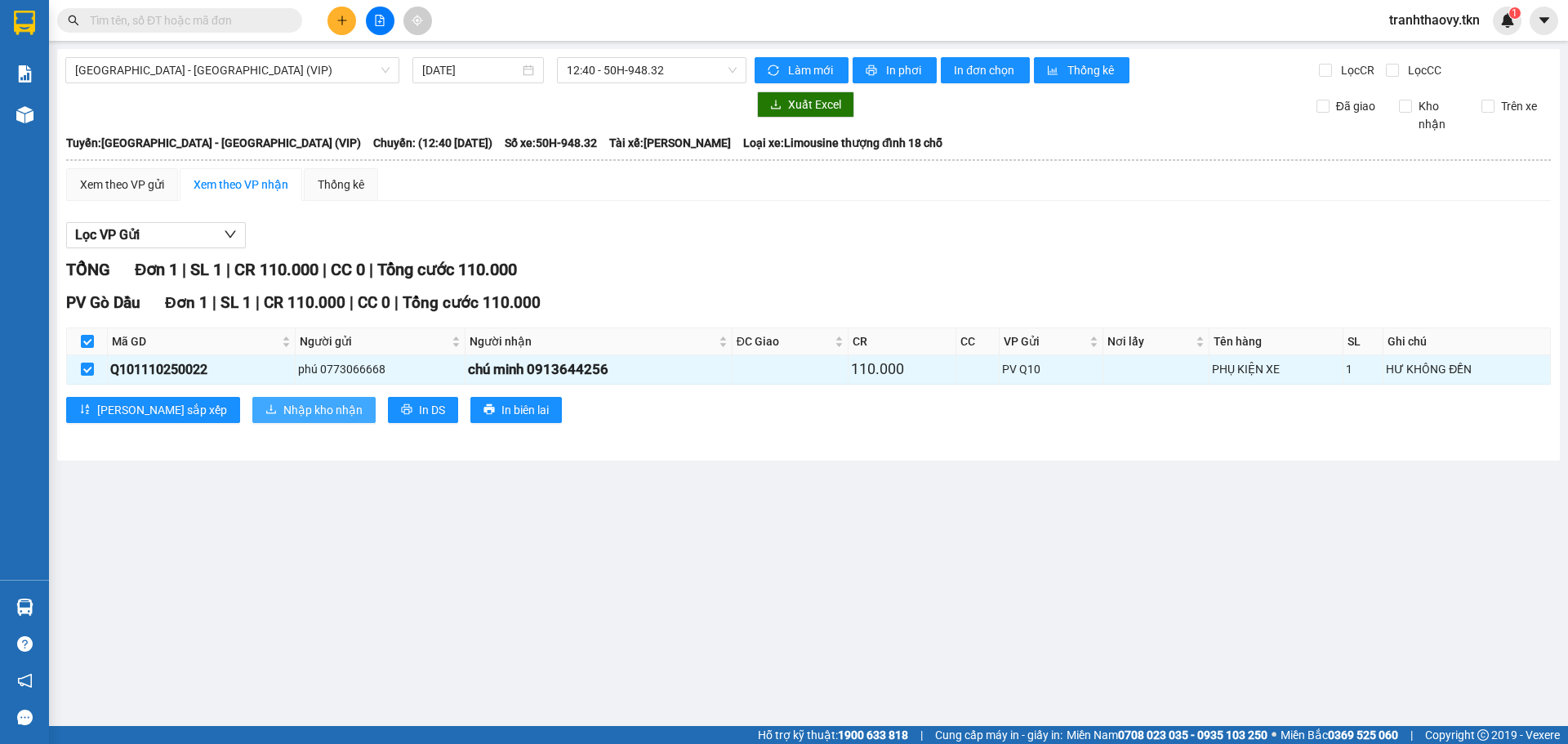
click at [284, 408] on span "Nhập kho nhận" at bounding box center [323, 409] width 79 height 18
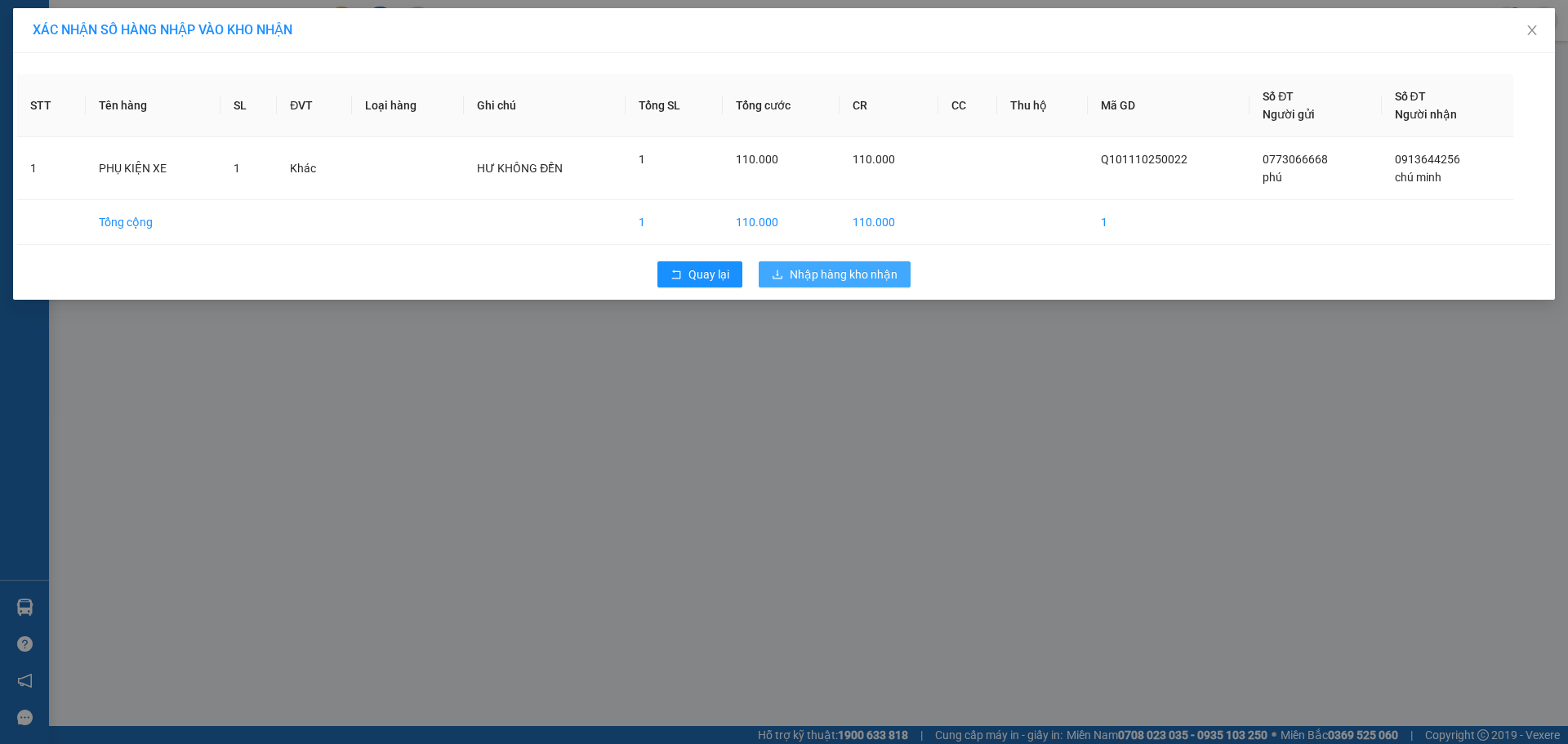
click at [820, 267] on span "Nhập hàng kho nhận" at bounding box center [843, 273] width 108 height 18
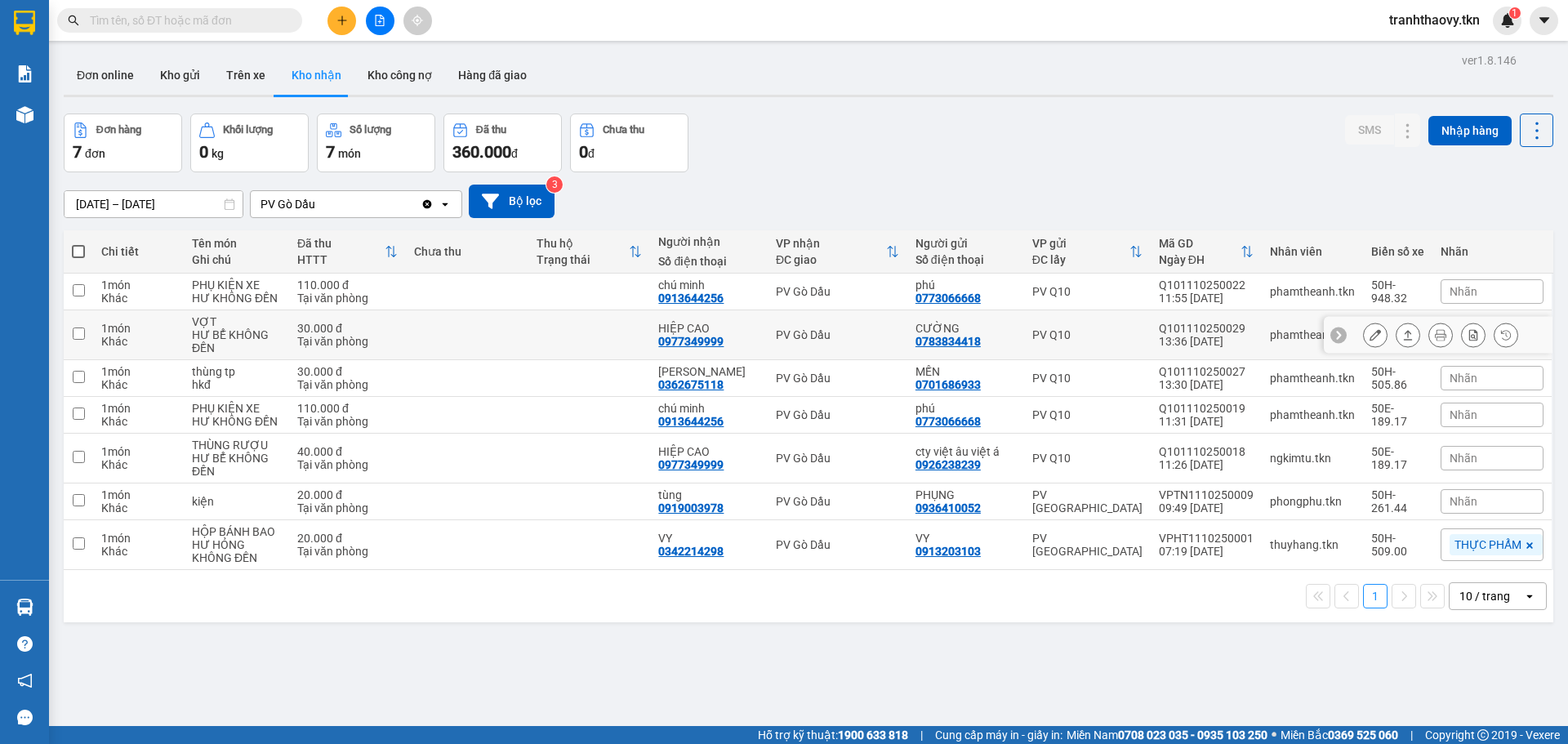
click at [1403, 339] on icon at bounding box center [1409, 335] width 12 height 12
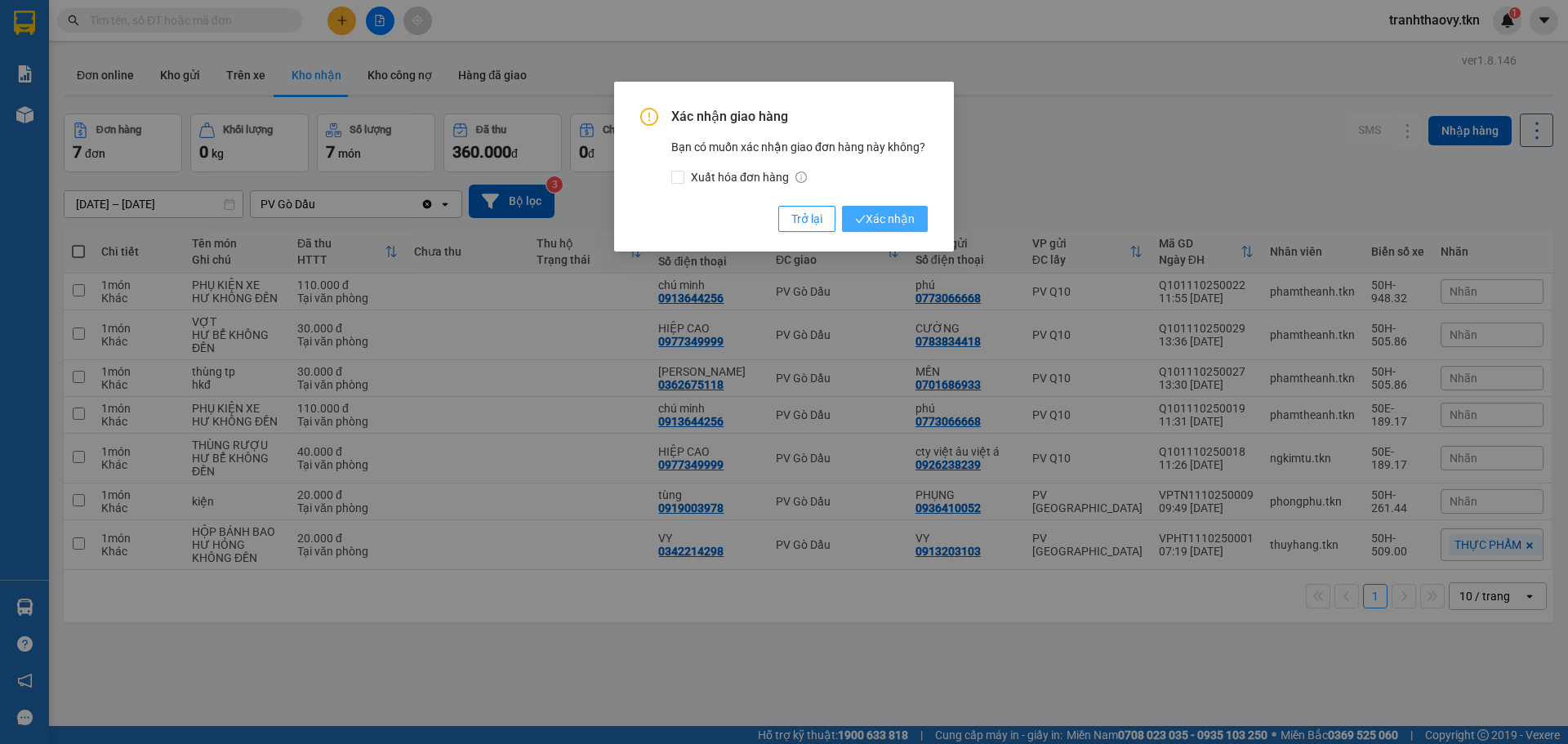
click at [871, 221] on span "Xác nhận" at bounding box center [884, 218] width 60 height 18
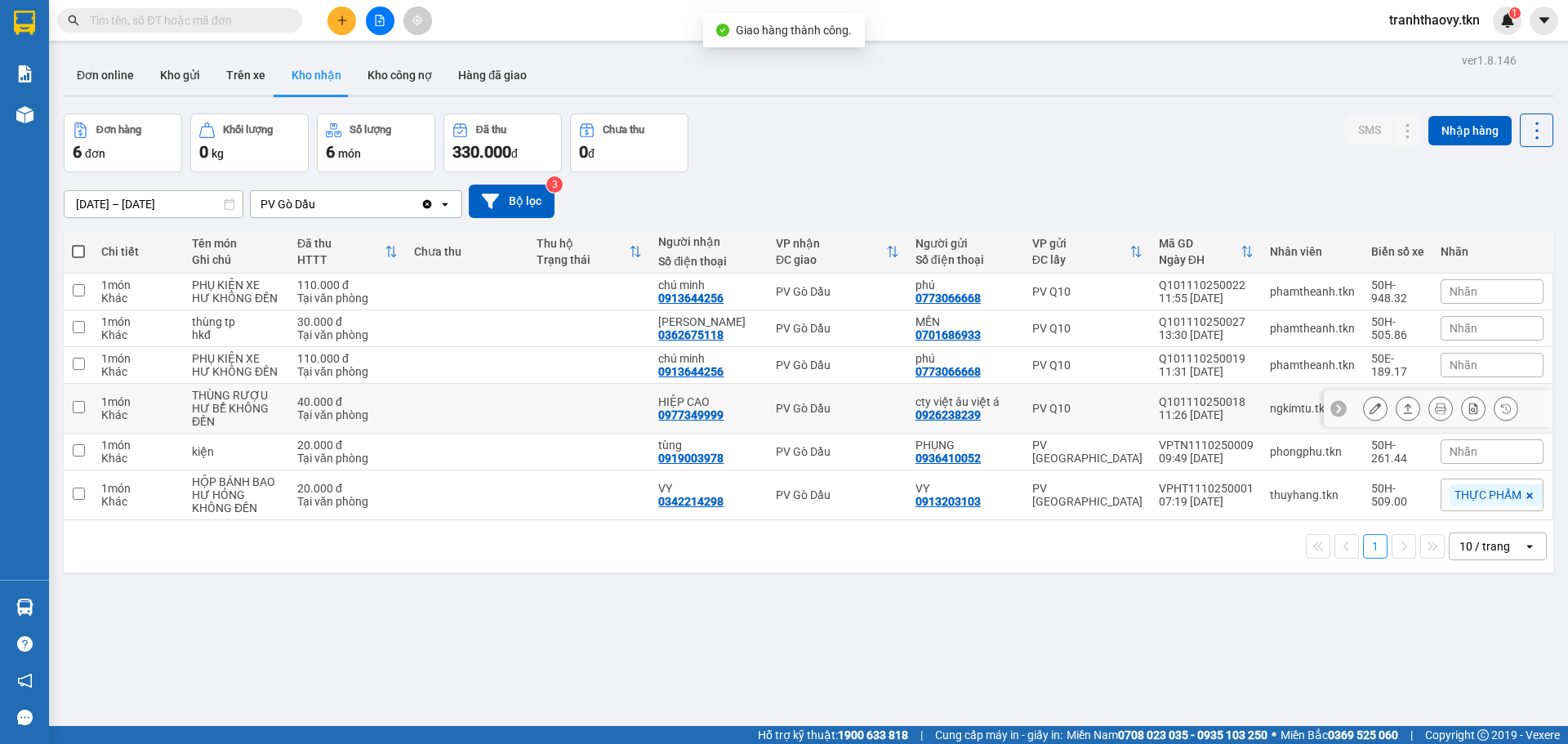
click at [1404, 409] on button at bounding box center [1408, 408] width 23 height 29
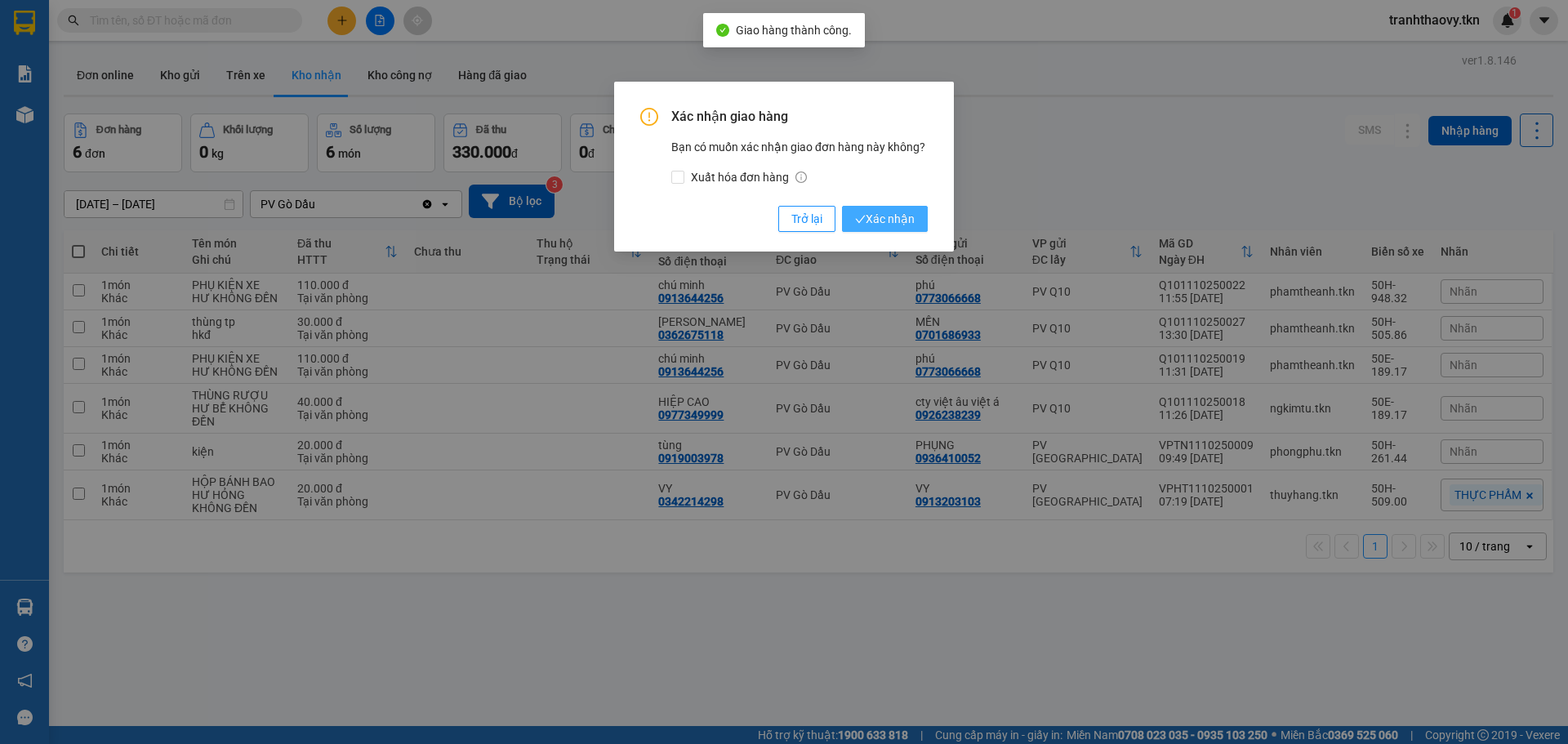
click at [913, 226] on span "Xác nhận" at bounding box center [884, 218] width 60 height 18
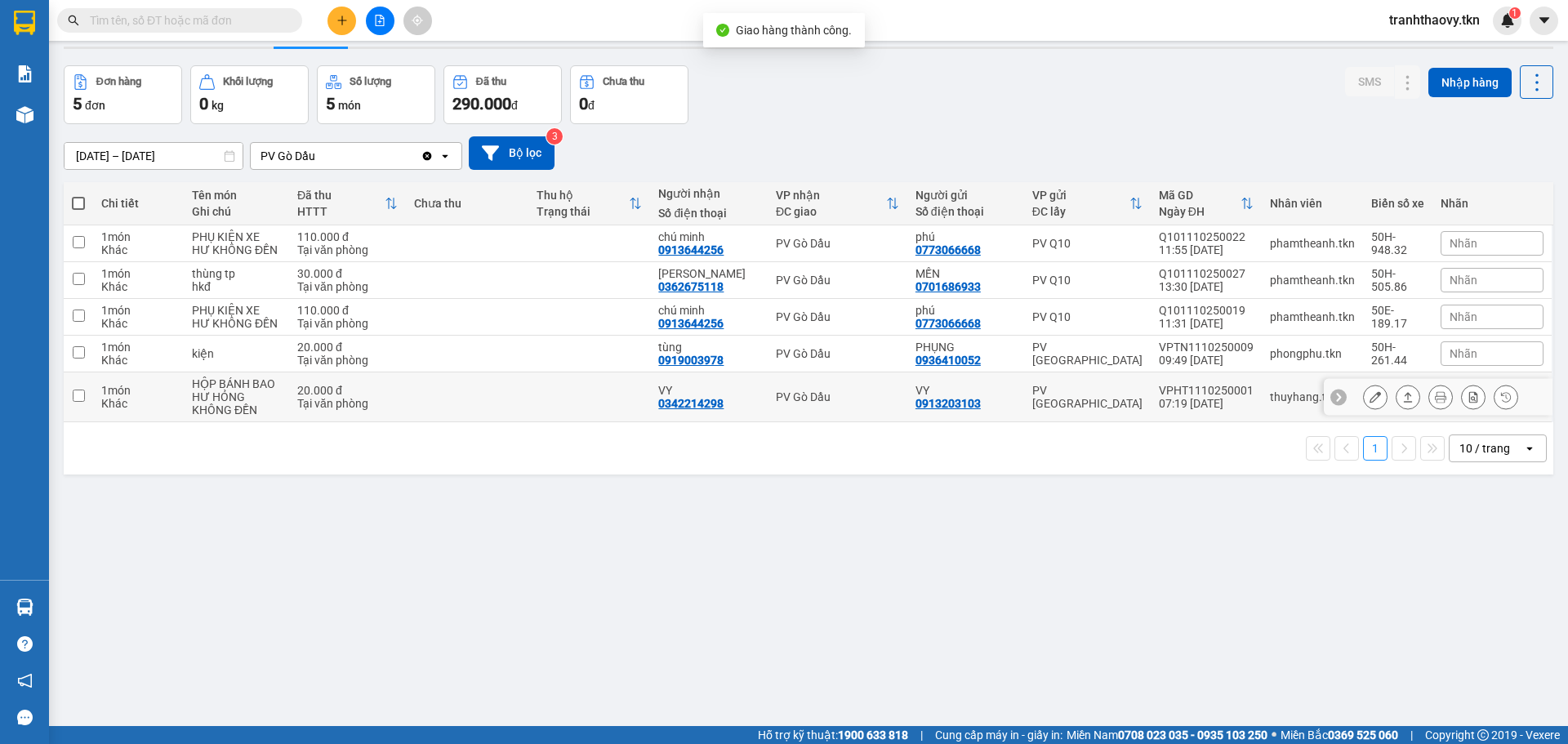
scroll to position [75, 0]
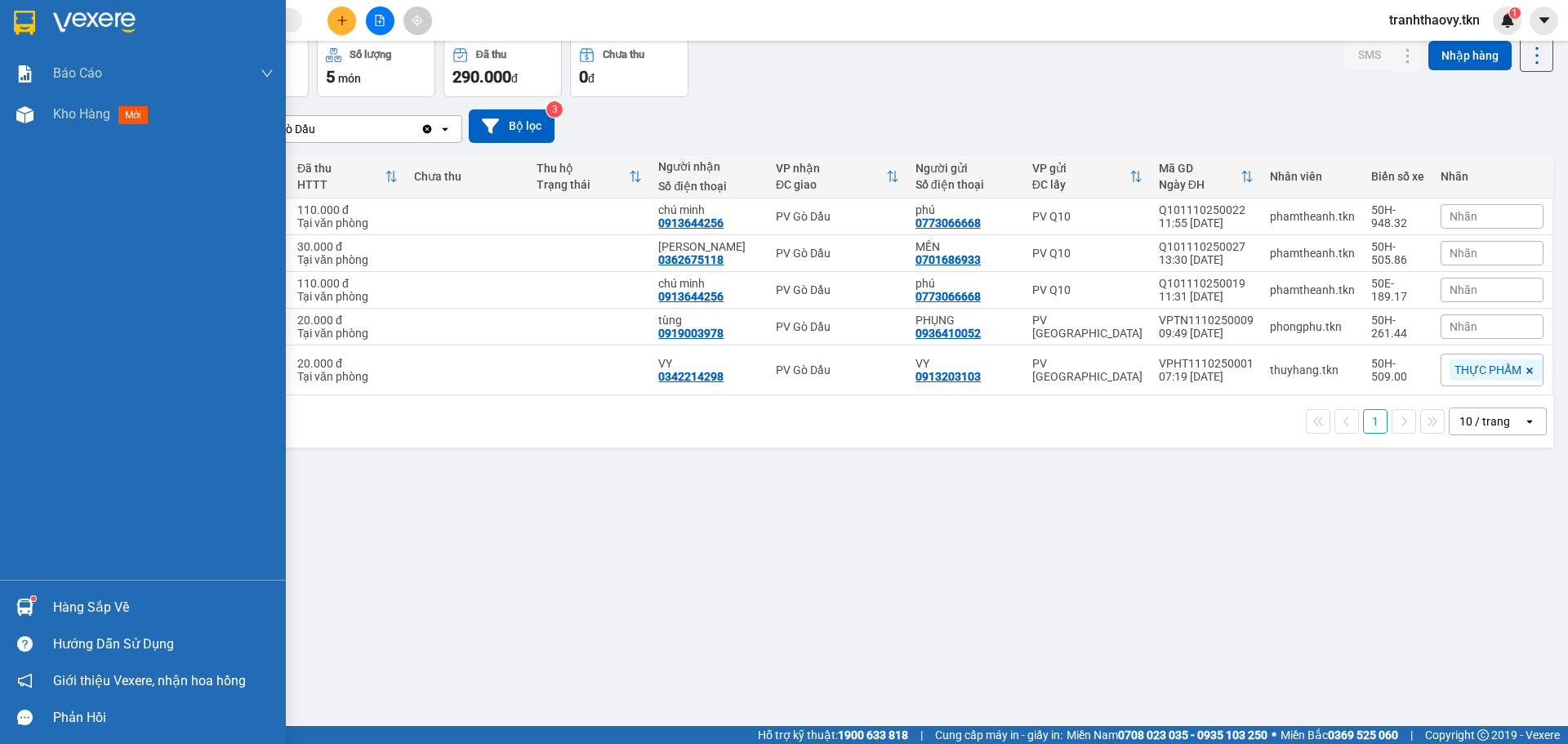
click at [121, 620] on div "Hàng sắp về" at bounding box center [143, 607] width 286 height 37
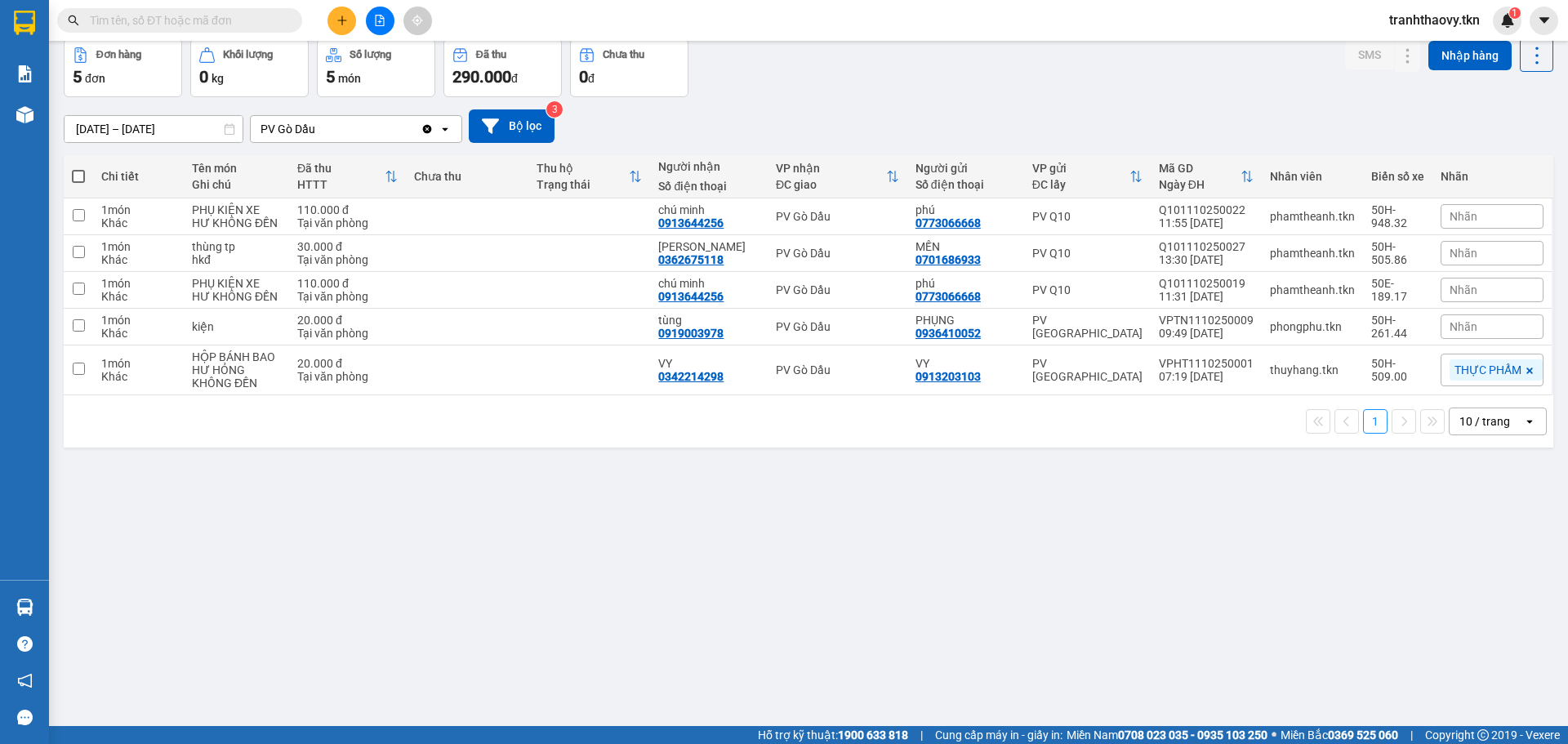
click at [730, 446] on section "Kết quả tìm kiếm ( 0 ) Bộ lọc No Data tranhthaovy.tkn 1 Báo cáo Mẫu 1: Báo cáo …" at bounding box center [784, 372] width 1568 height 744
click at [558, 203] on td at bounding box center [590, 217] width 122 height 37
checkbox input "true"
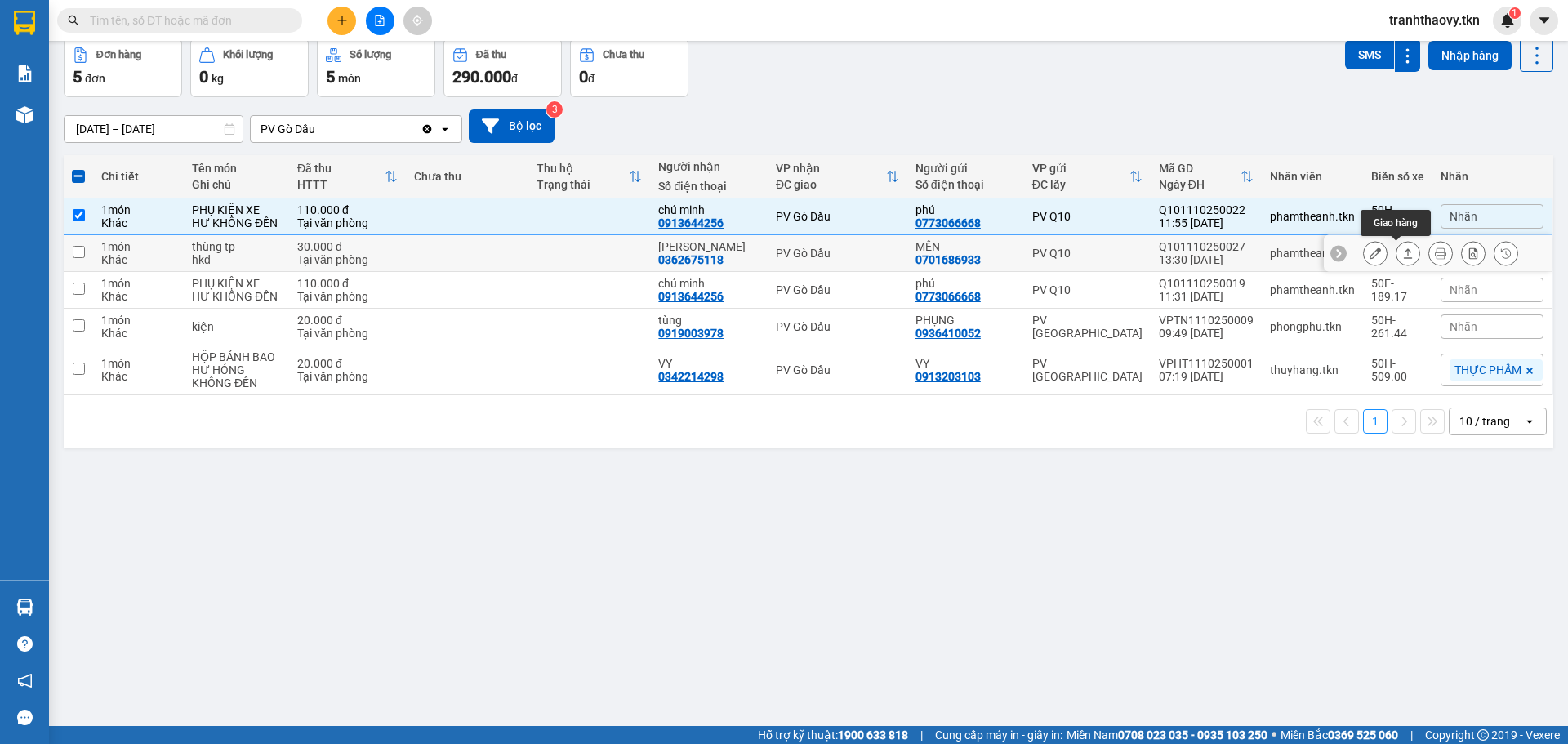
click at [1403, 257] on button at bounding box center [1408, 253] width 23 height 29
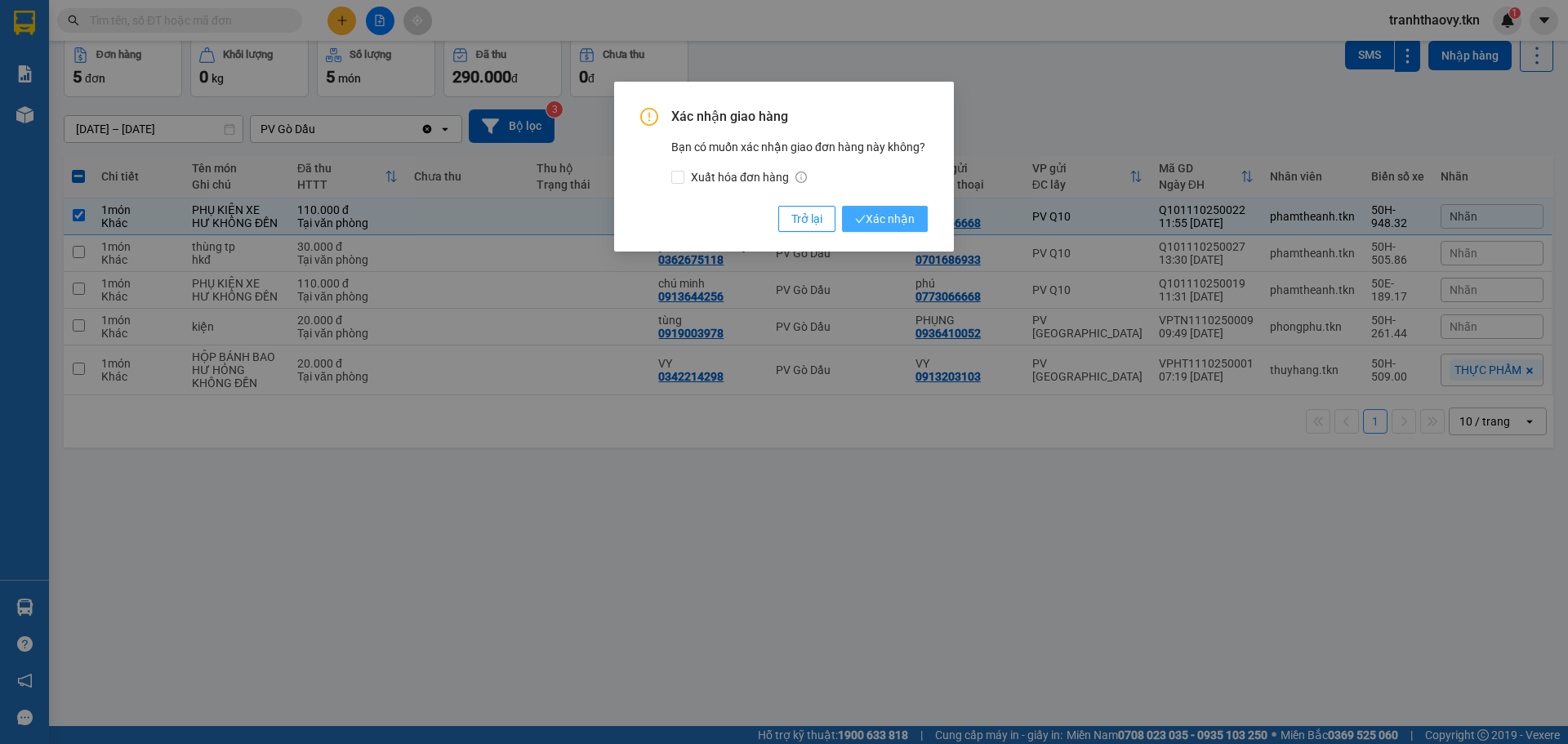
click at [883, 210] on span "Xác nhận" at bounding box center [884, 218] width 60 height 18
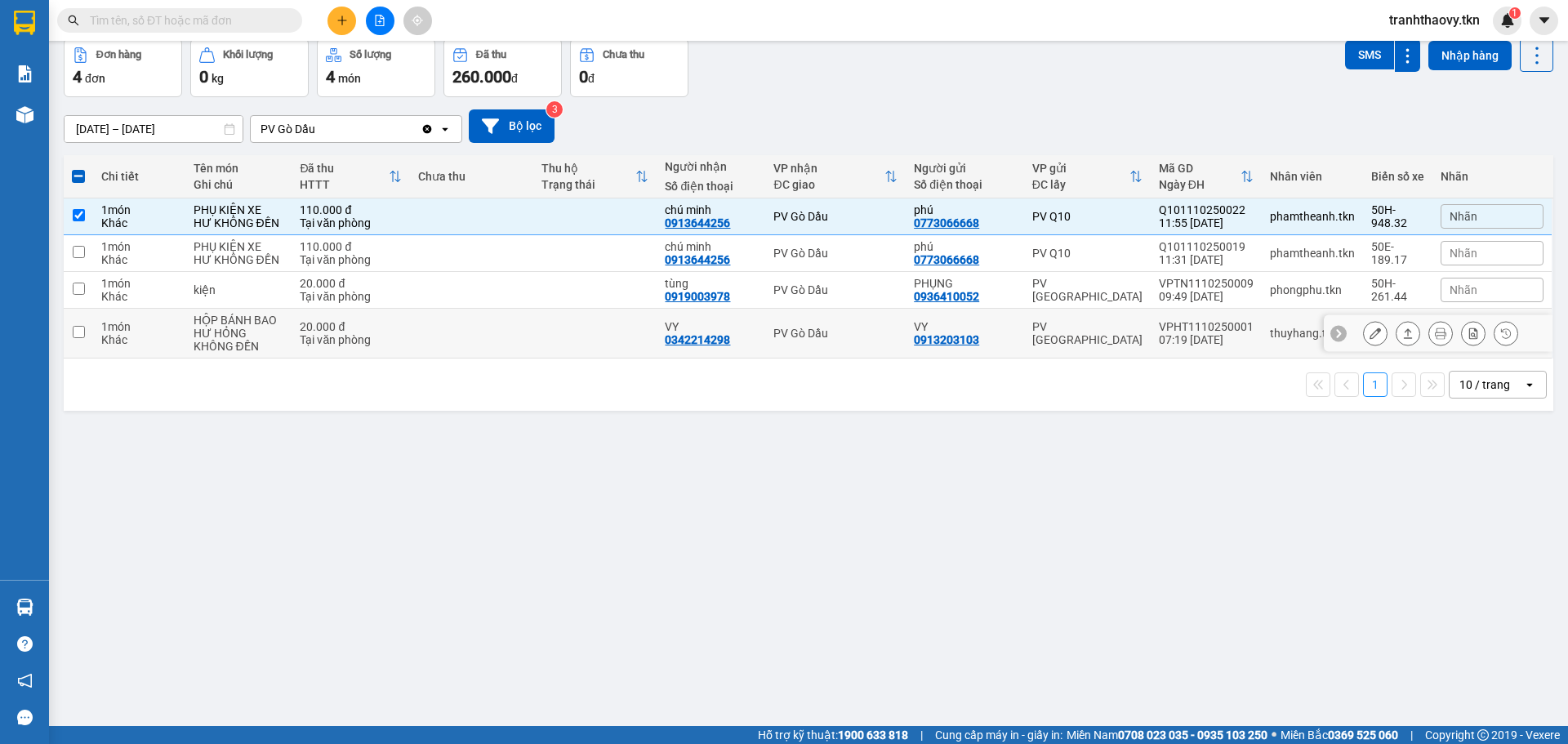
click at [1403, 339] on icon at bounding box center [1409, 333] width 12 height 12
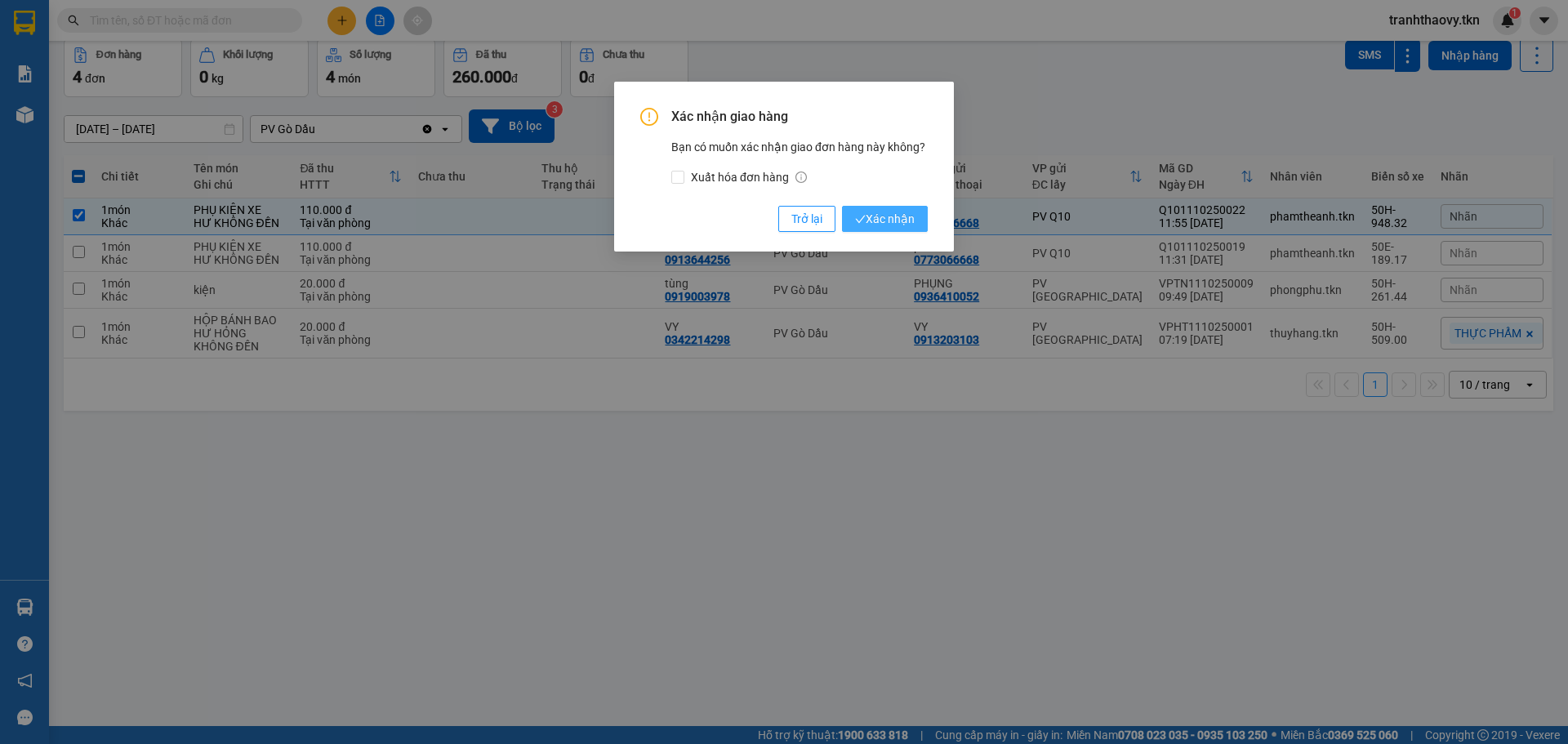
click at [896, 215] on span "Xác nhận" at bounding box center [884, 218] width 60 height 18
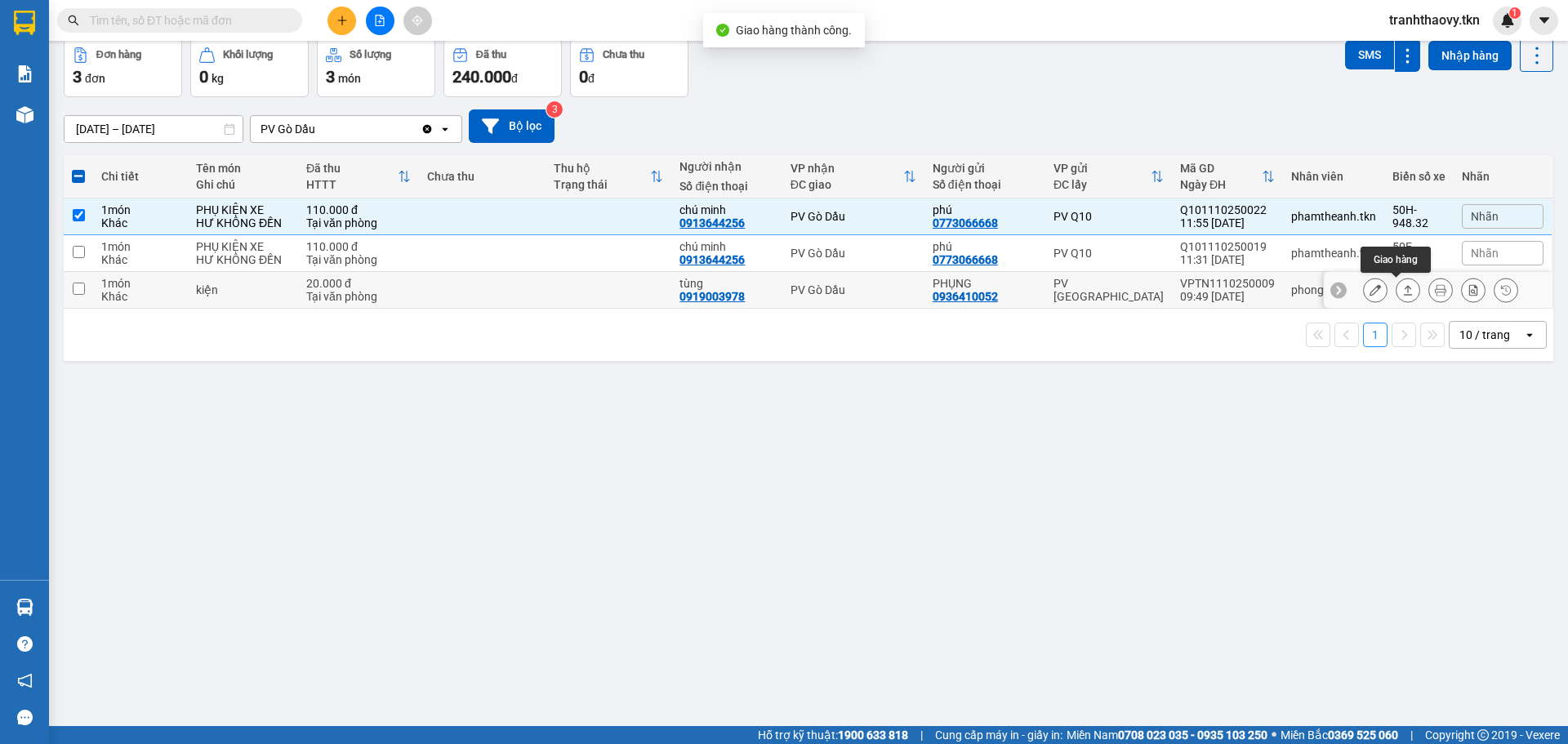
click at [1403, 294] on icon at bounding box center [1409, 290] width 12 height 12
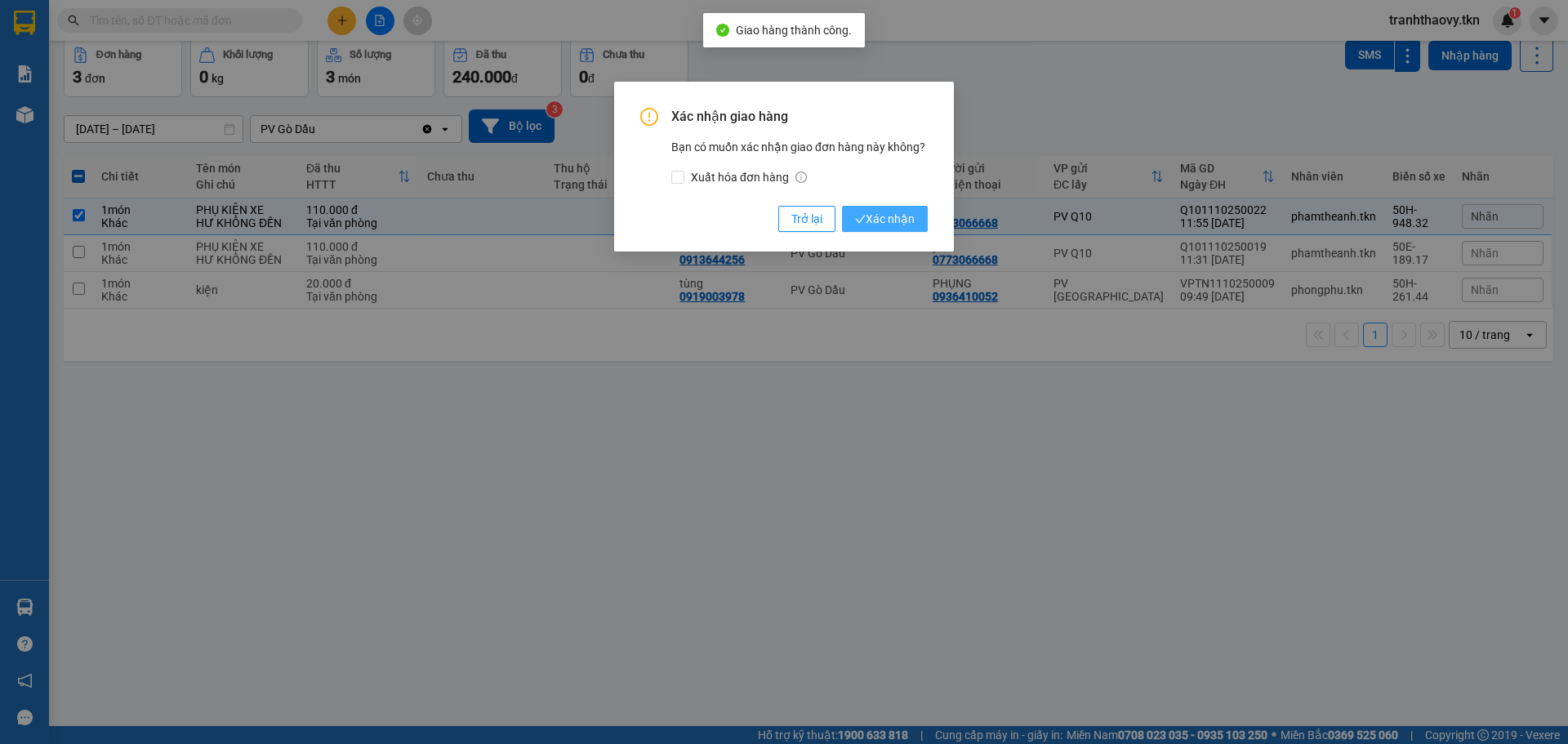
click at [927, 206] on button "Xác nhận" at bounding box center [885, 218] width 86 height 26
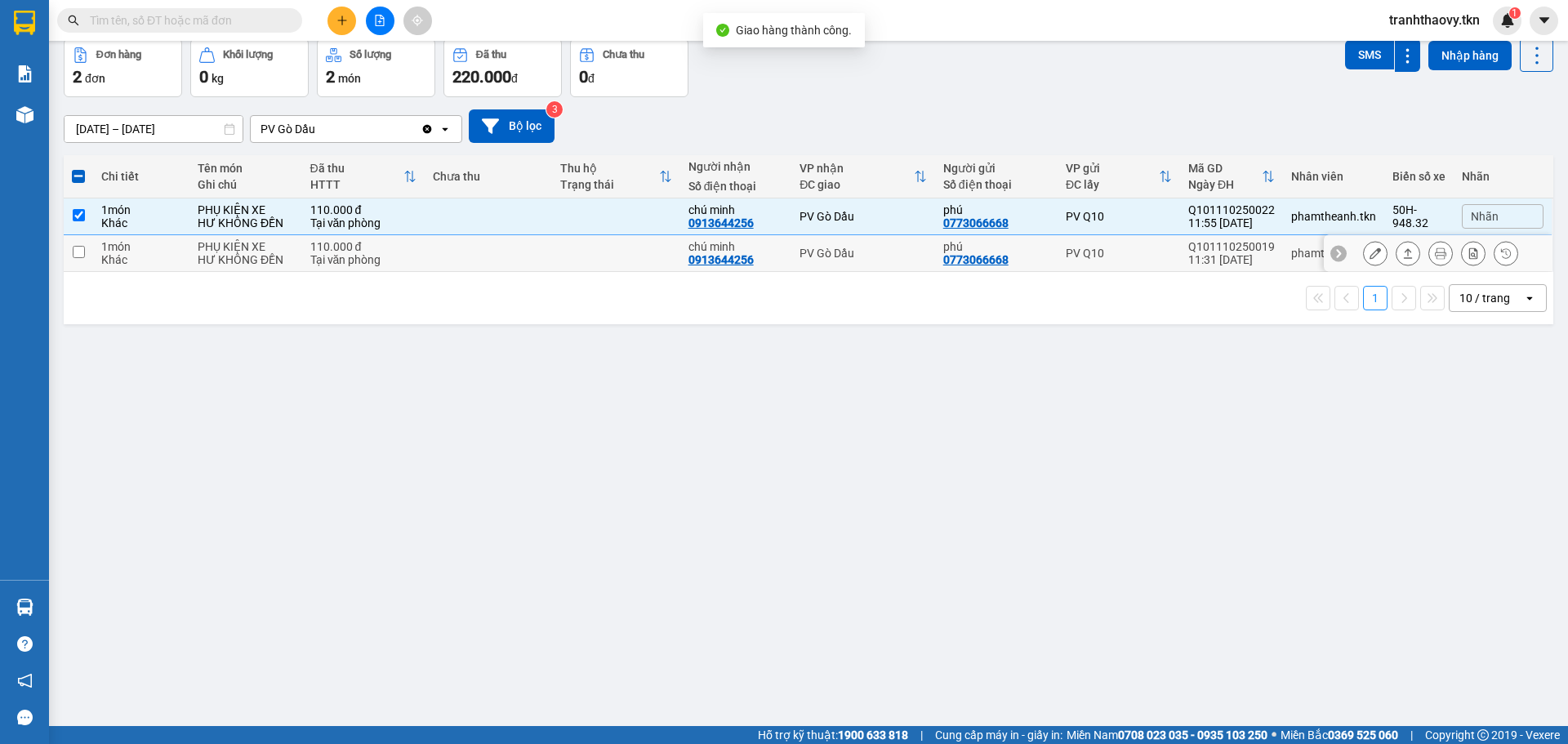
click at [552, 242] on td at bounding box center [616, 253] width 128 height 37
checkbox input "true"
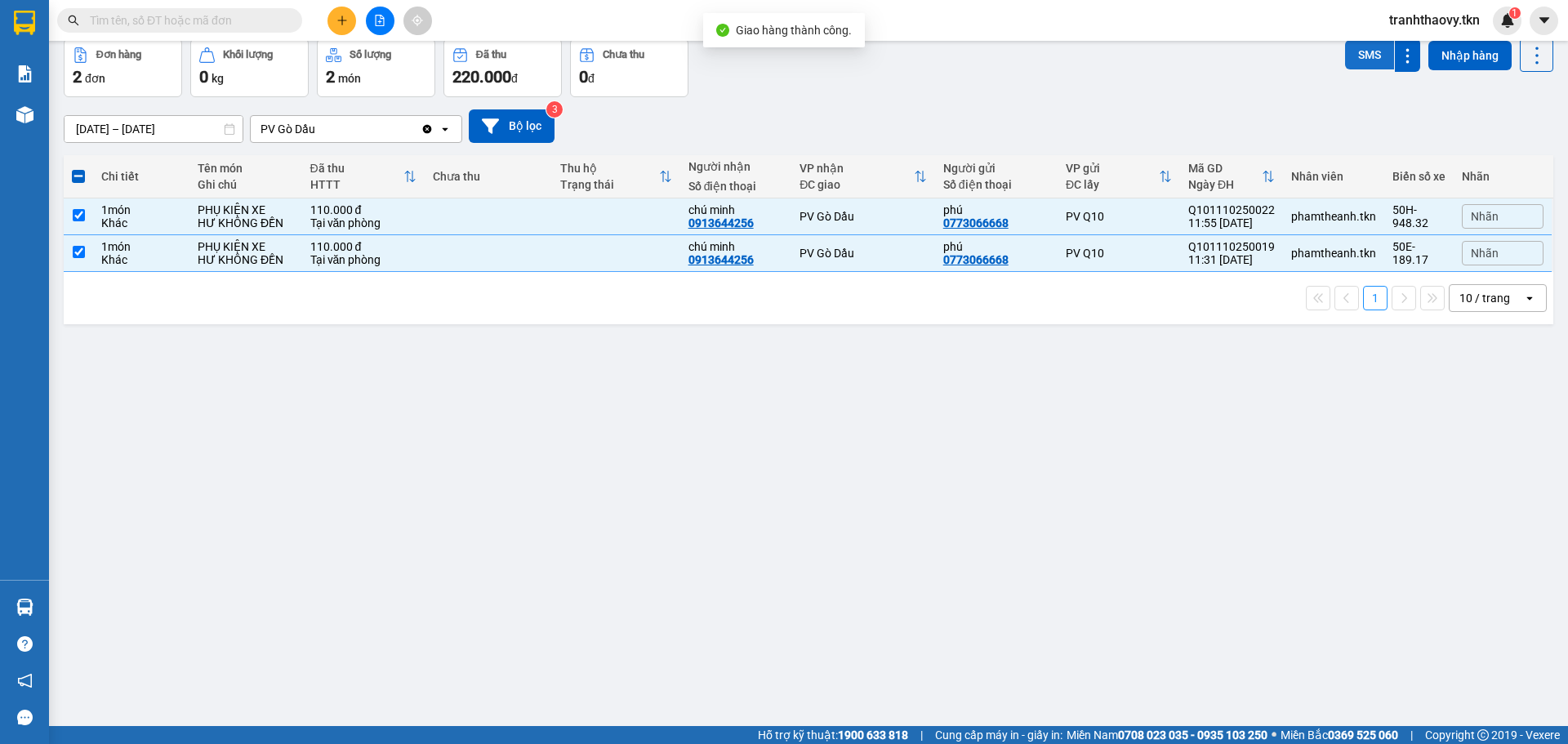
click at [1345, 43] on button "SMS" at bounding box center [1369, 55] width 49 height 29
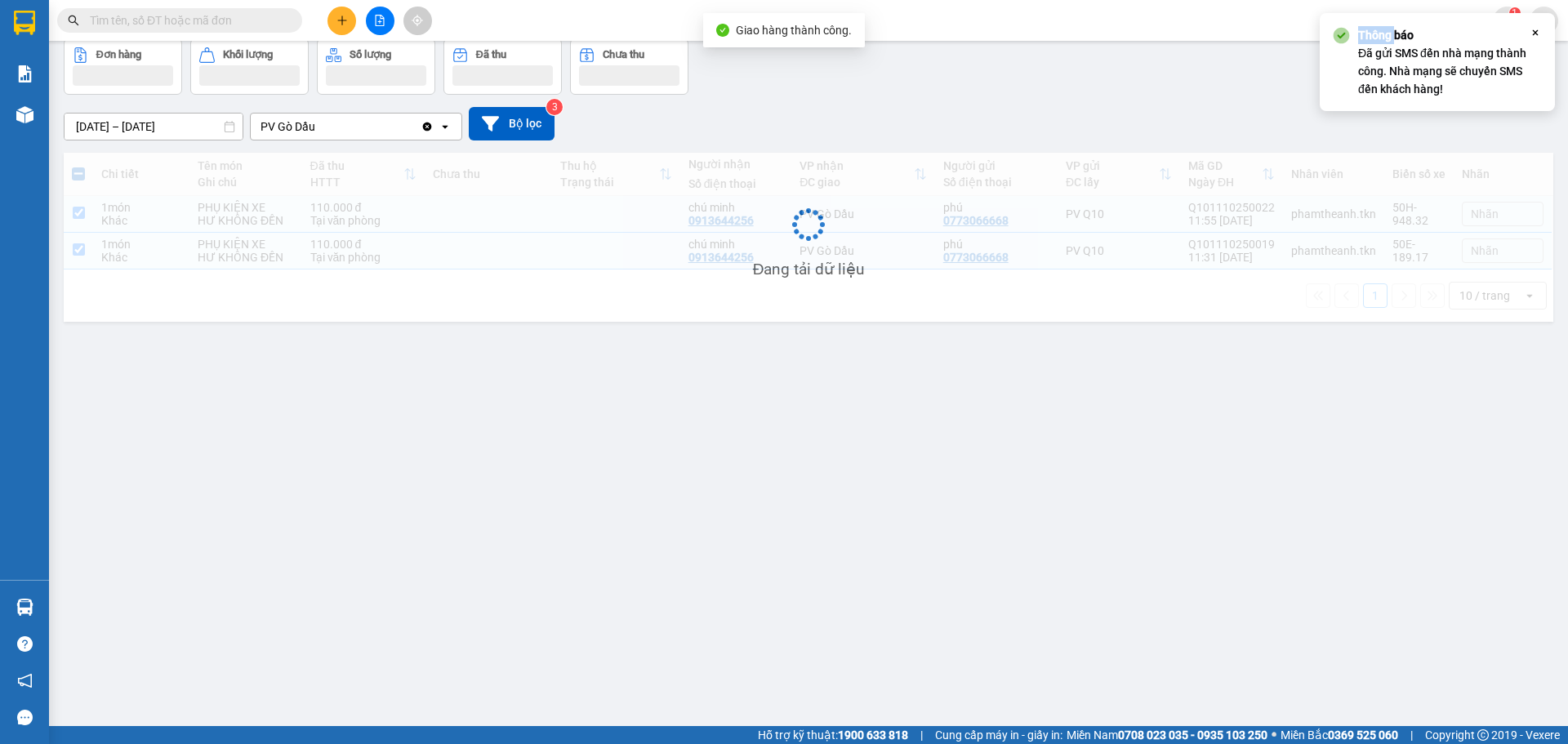
click at [1338, 45] on div "Thông báo Đã gửi SMS đến nhà mạng thành công. Nhà mạng sẽ chuyển SMS đến khách …" at bounding box center [1431, 62] width 196 height 72
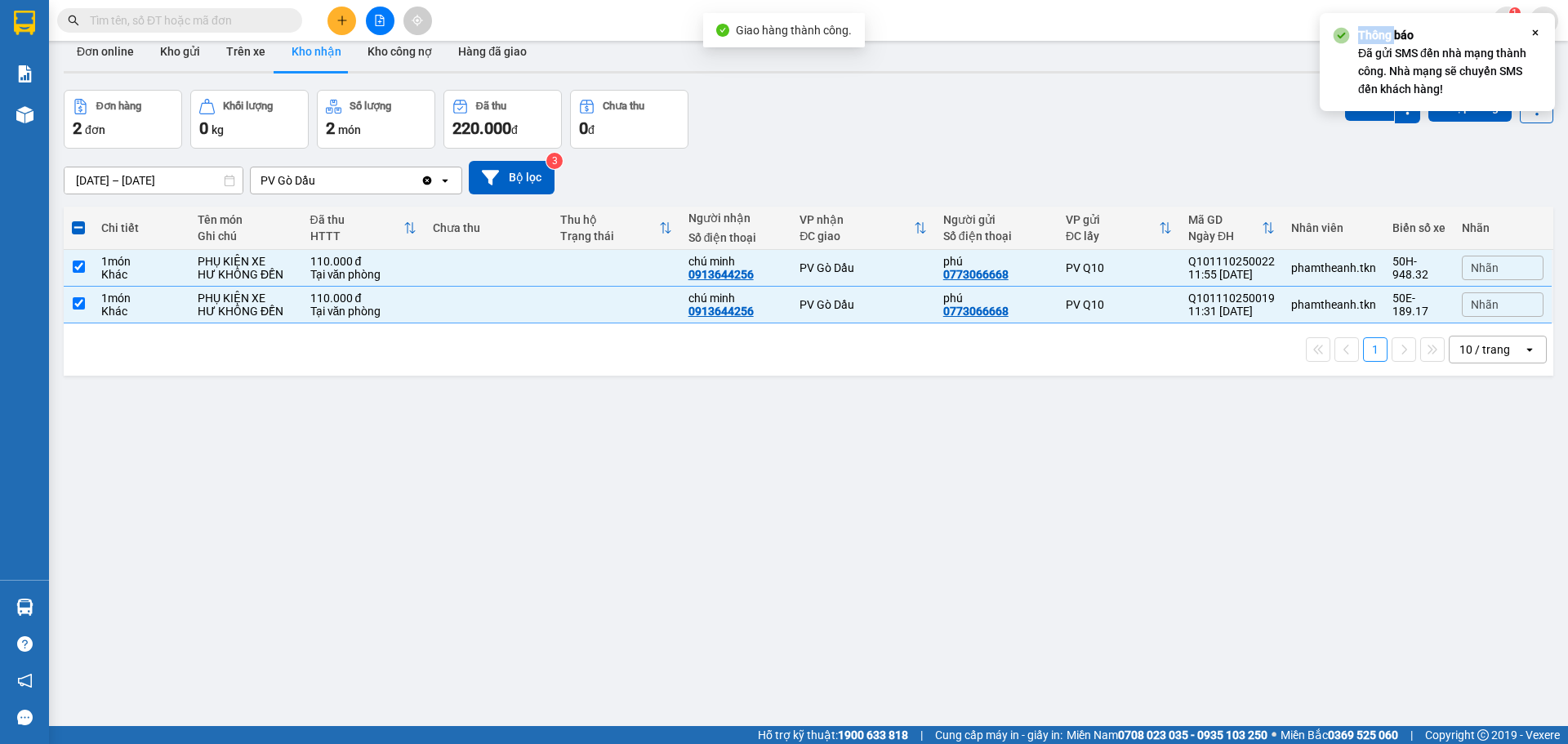
scroll to position [0, 0]
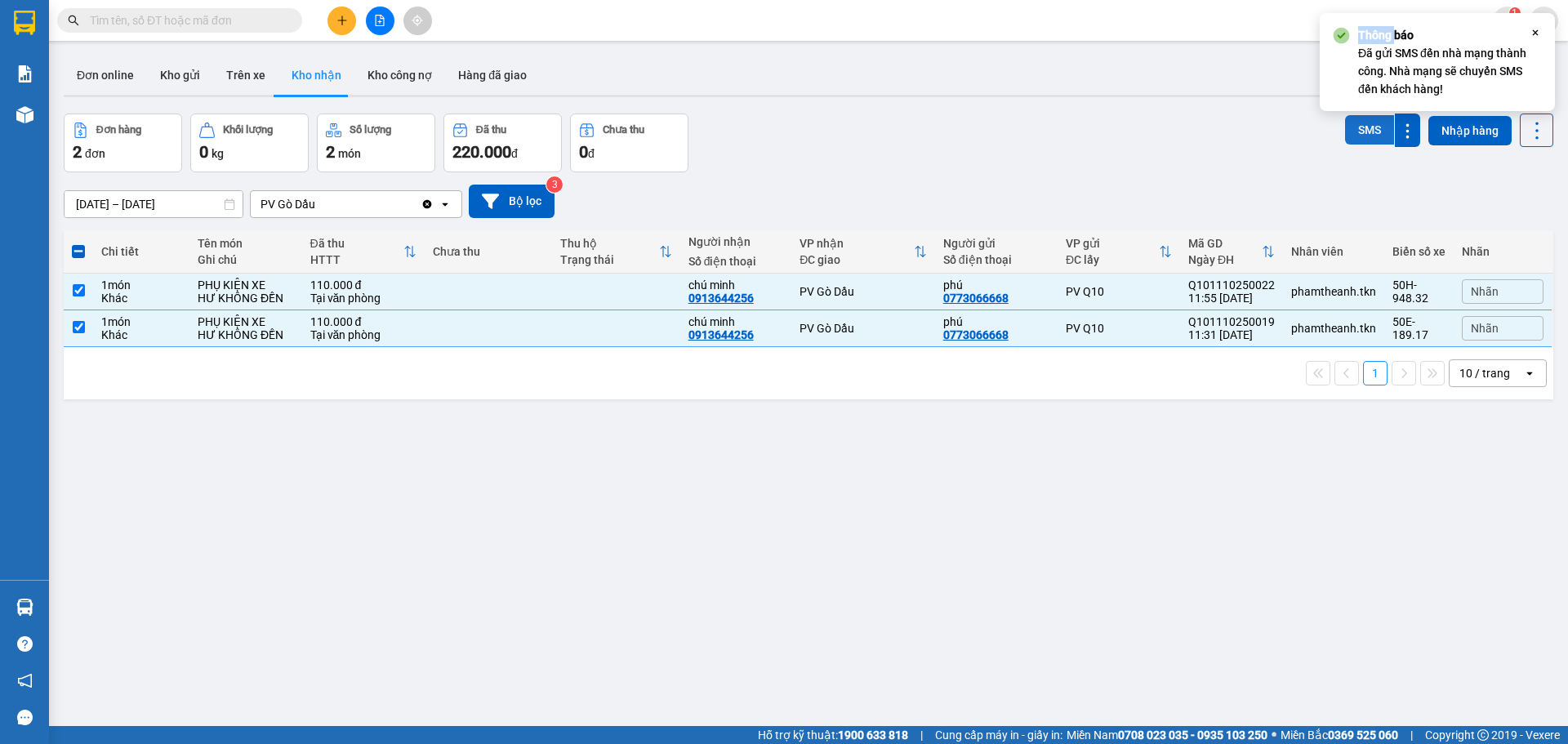
click at [1358, 126] on button "SMS" at bounding box center [1369, 129] width 49 height 29
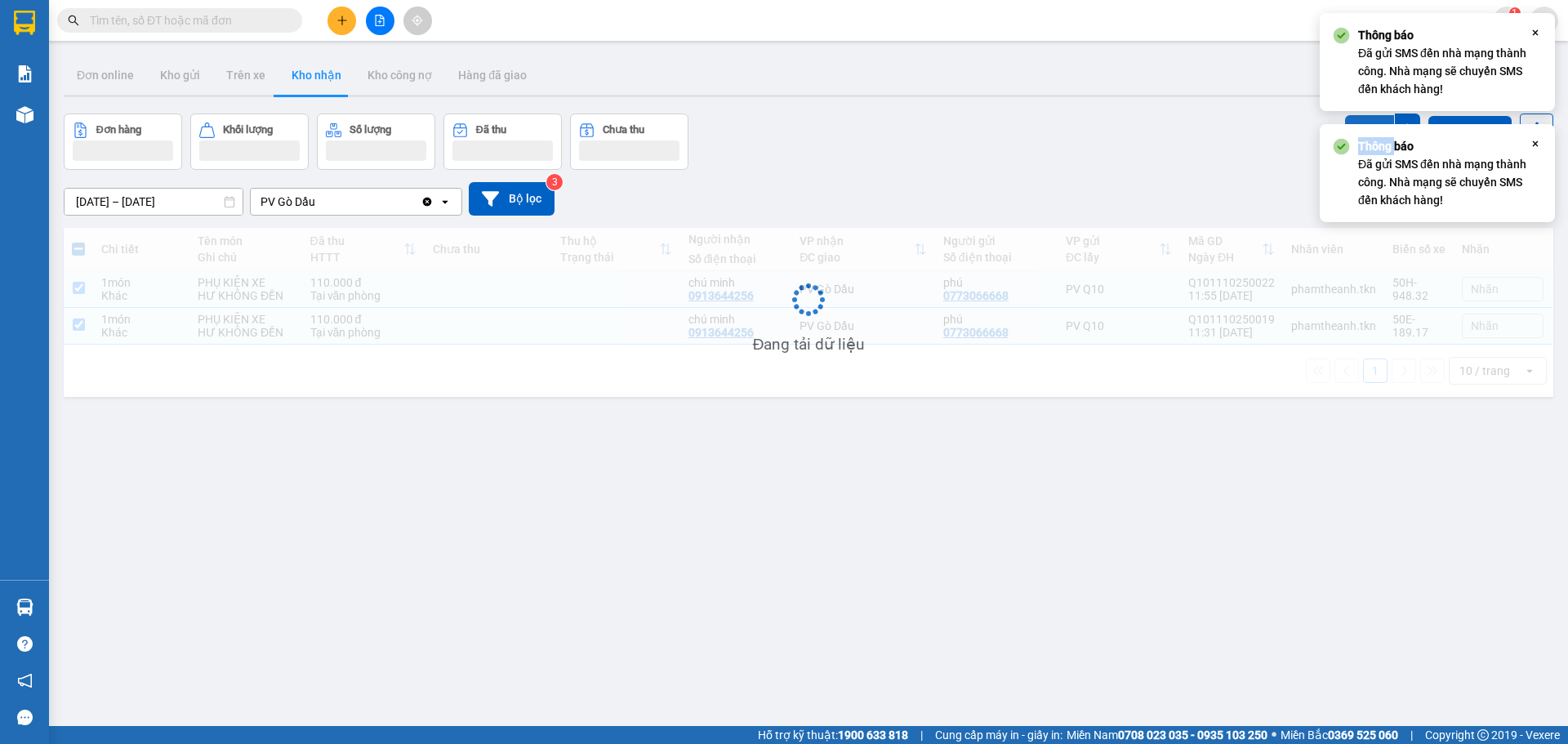
click at [1358, 126] on div "Thông báo Đã gửi SMS đến nhà mạng thành công. Nhà mạng sẽ chuyển SMS đến khách …" at bounding box center [1437, 173] width 235 height 98
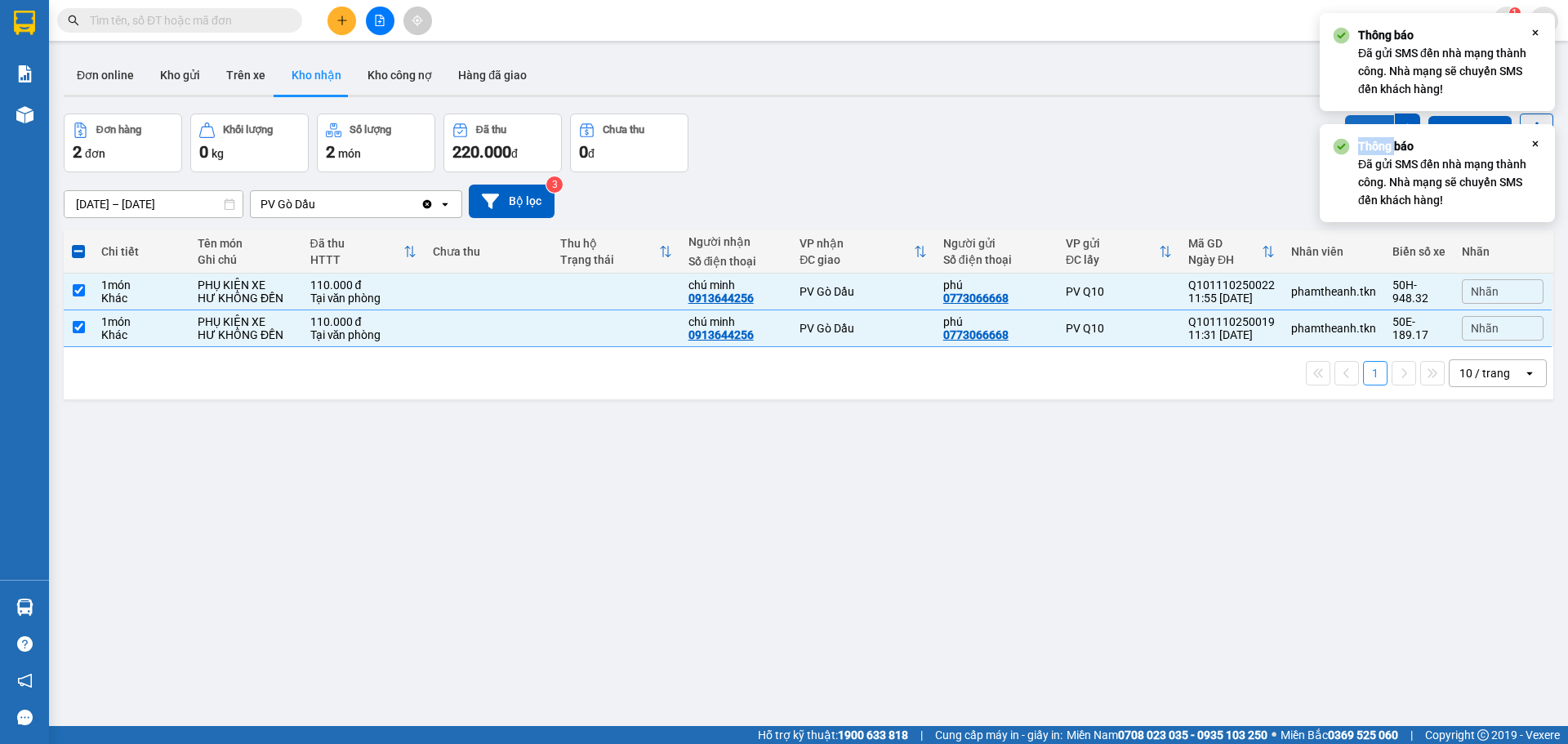
click at [1361, 118] on button "SMS" at bounding box center [1369, 129] width 49 height 29
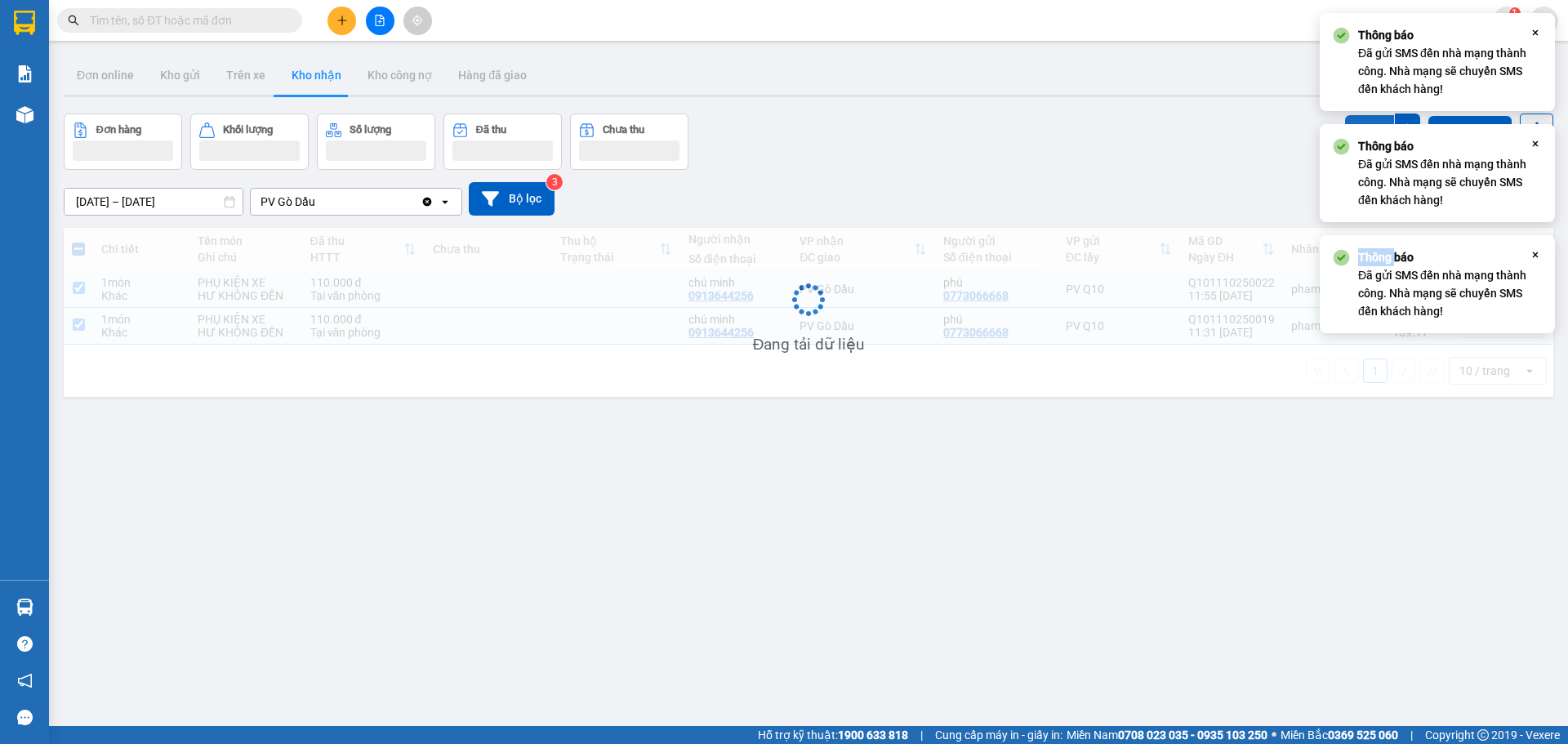
click at [1361, 118] on button "SMS" at bounding box center [1369, 129] width 49 height 29
click at [1362, 115] on div "SMS" at bounding box center [1383, 130] width 76 height 34
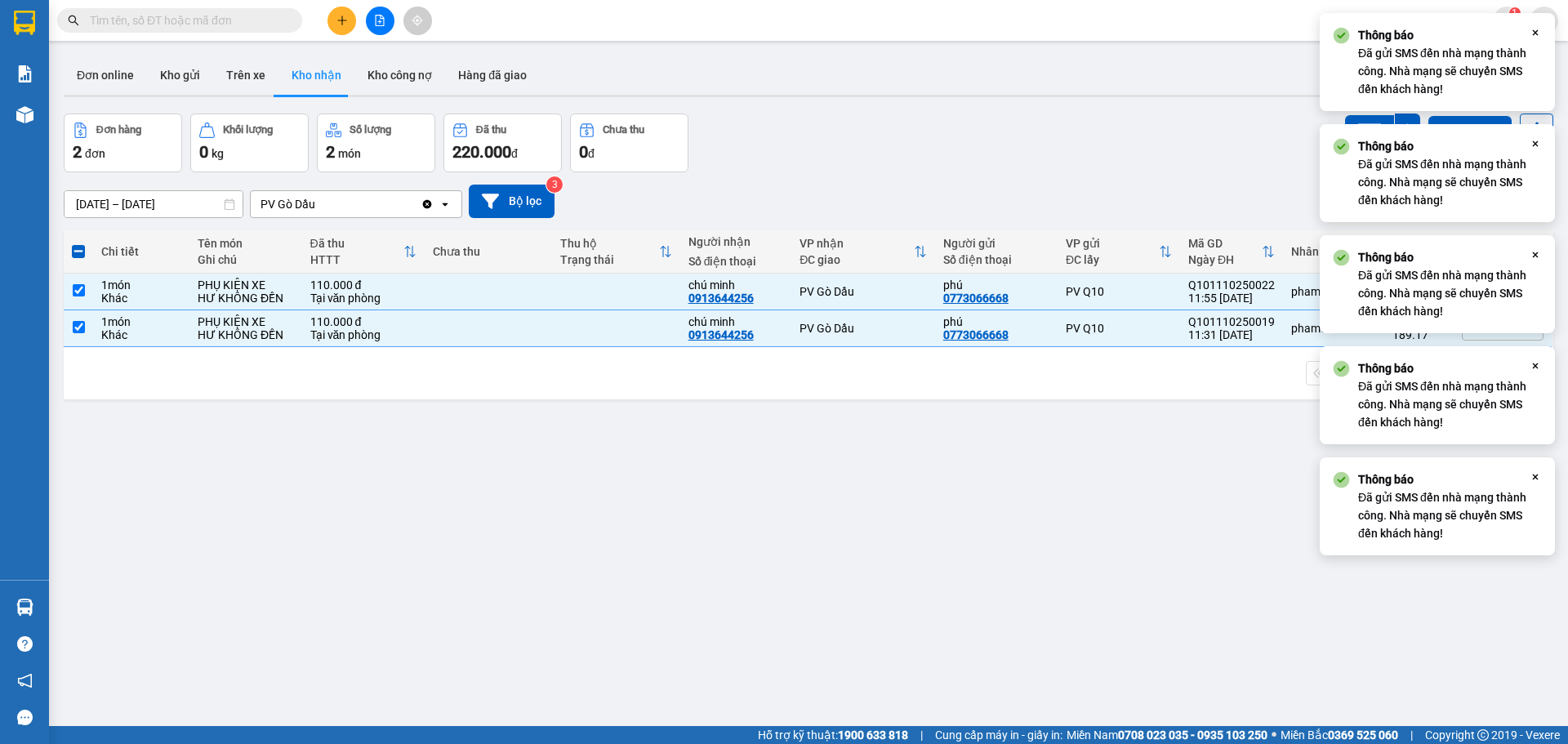
click at [1362, 115] on div "SMS" at bounding box center [1383, 130] width 76 height 34
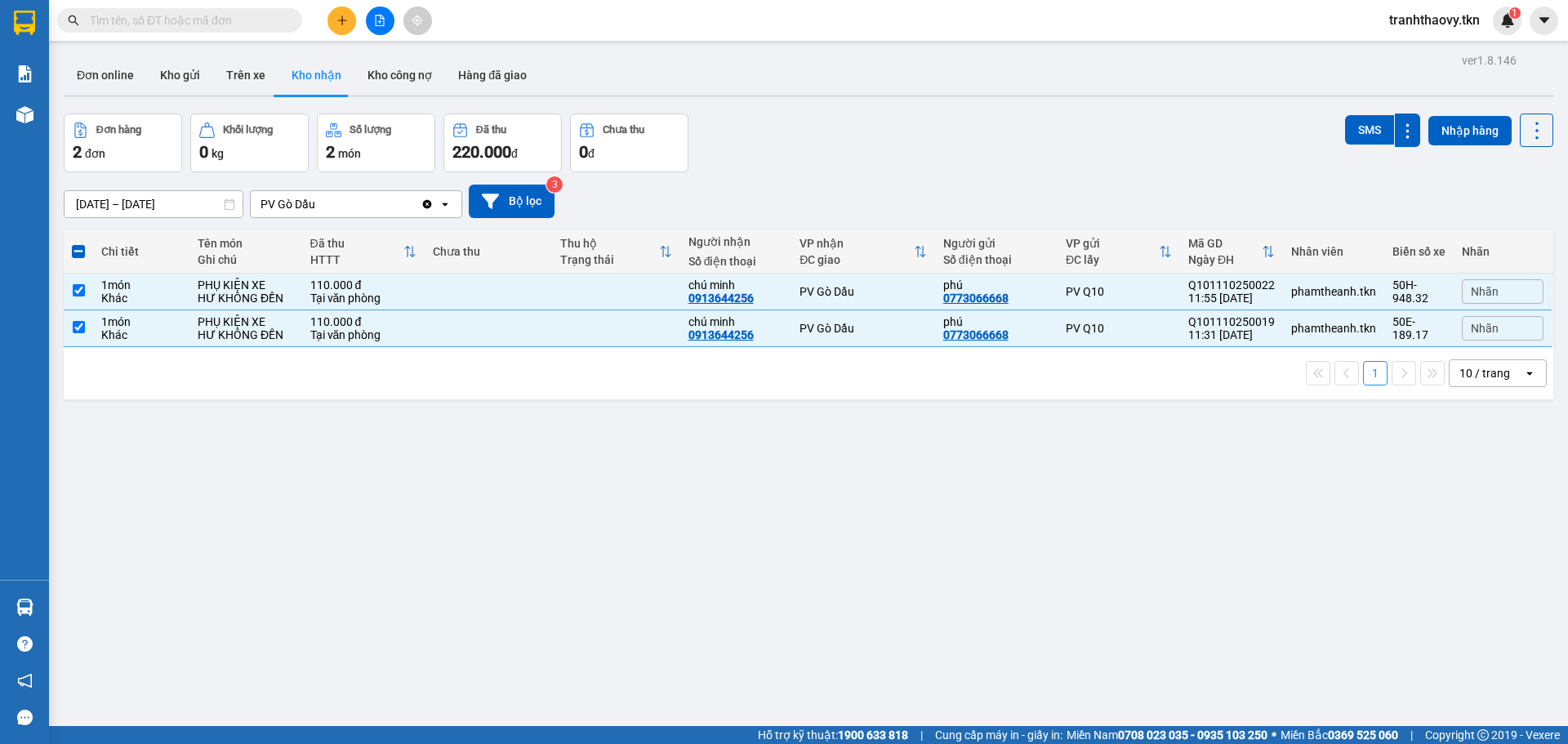
click at [725, 200] on div "[DATE] – [DATE] Press the down arrow key to interact with the calendar and sele…" at bounding box center [809, 201] width 1490 height 34
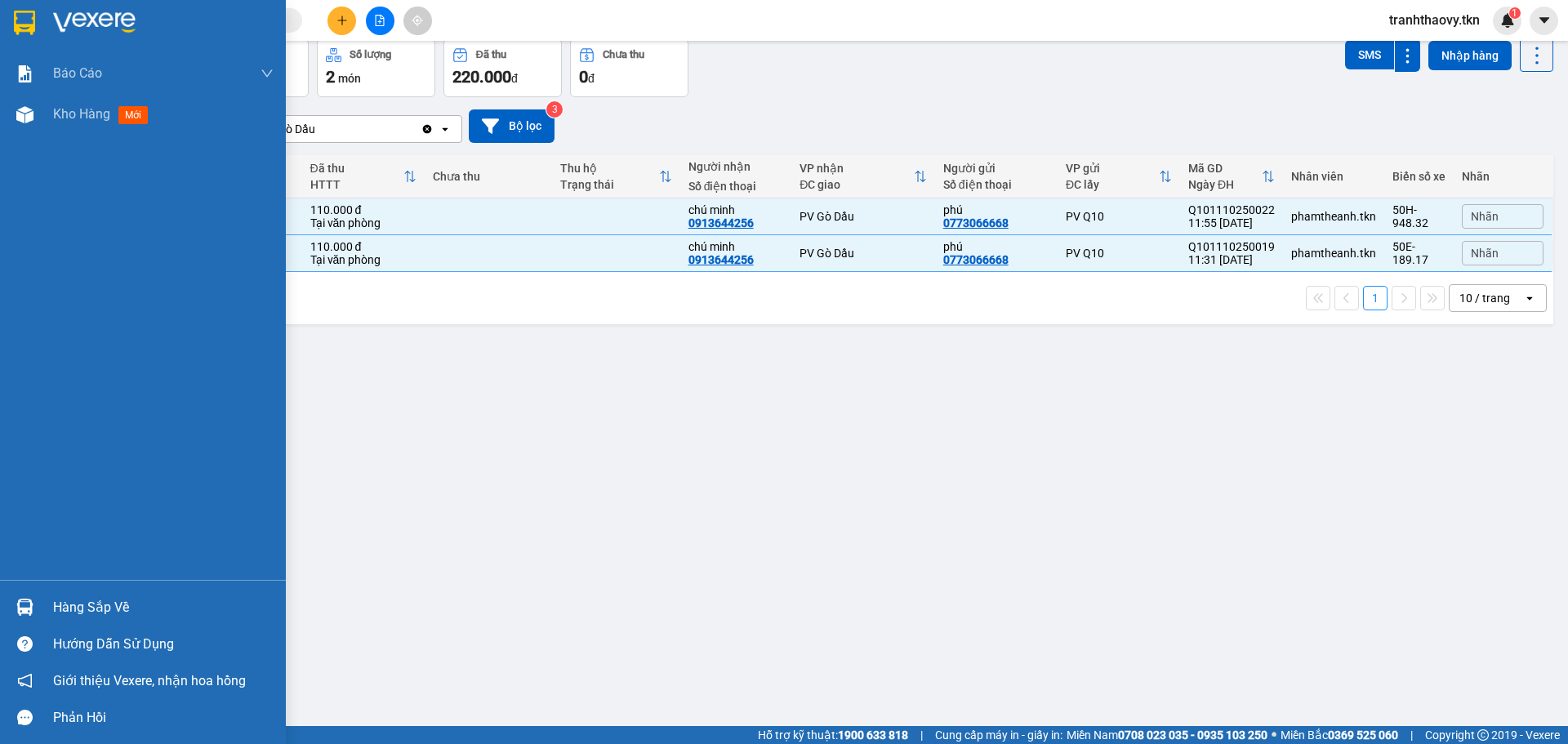
click at [46, 601] on div "Hàng sắp về" at bounding box center [143, 607] width 286 height 37
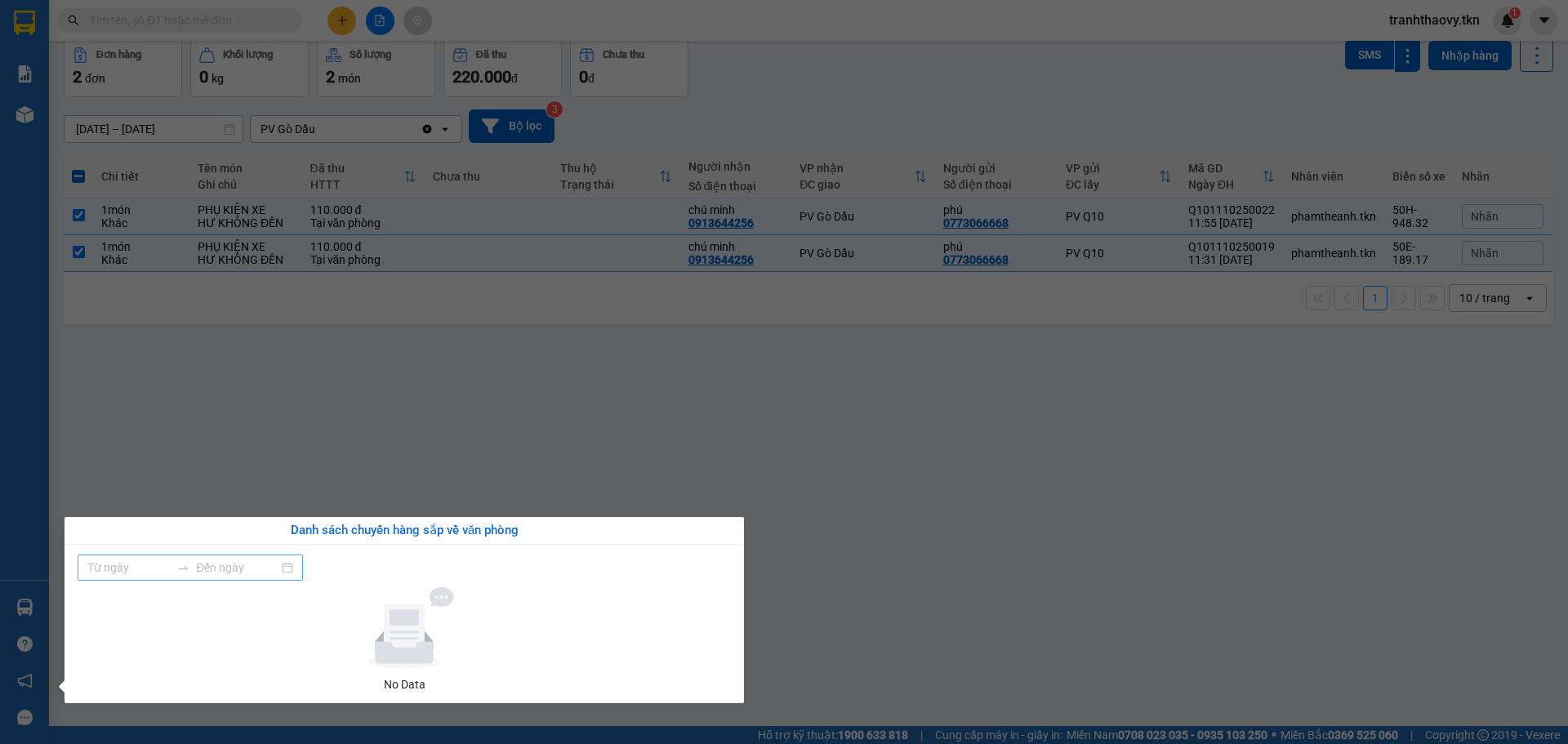
type input "[DATE]"
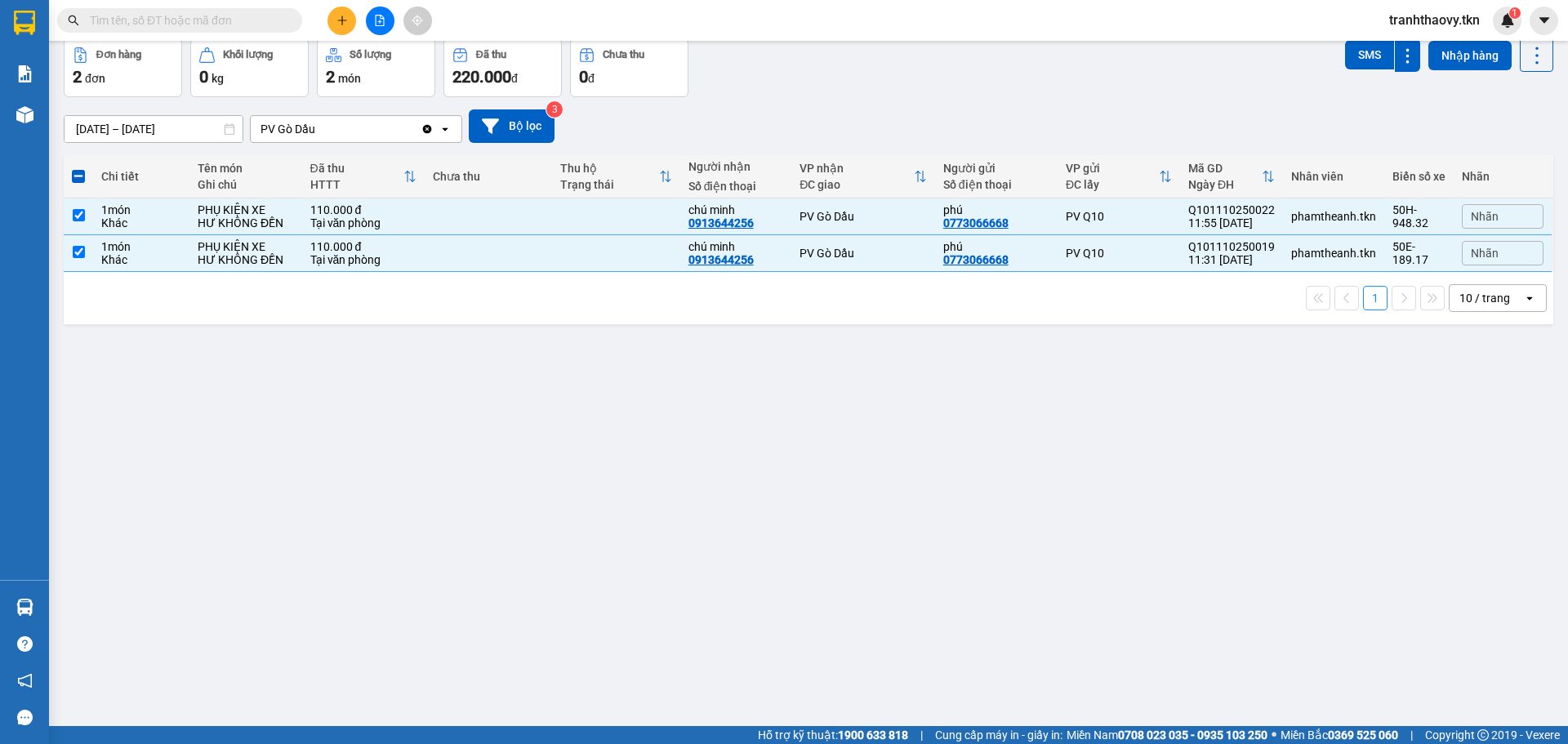
drag, startPoint x: 465, startPoint y: 498, endPoint x: 362, endPoint y: 509, distance: 103.6
click at [464, 501] on section "Kết quả tìm kiếm ( 0 ) Bộ lọc No Data tranhthaovy.tkn 1 Báo cáo Mẫu 1: Báo cáo …" at bounding box center [784, 372] width 1568 height 744
click at [180, 26] on input "text" at bounding box center [186, 20] width 193 height 18
click at [216, 21] on input "text" at bounding box center [186, 20] width 193 height 18
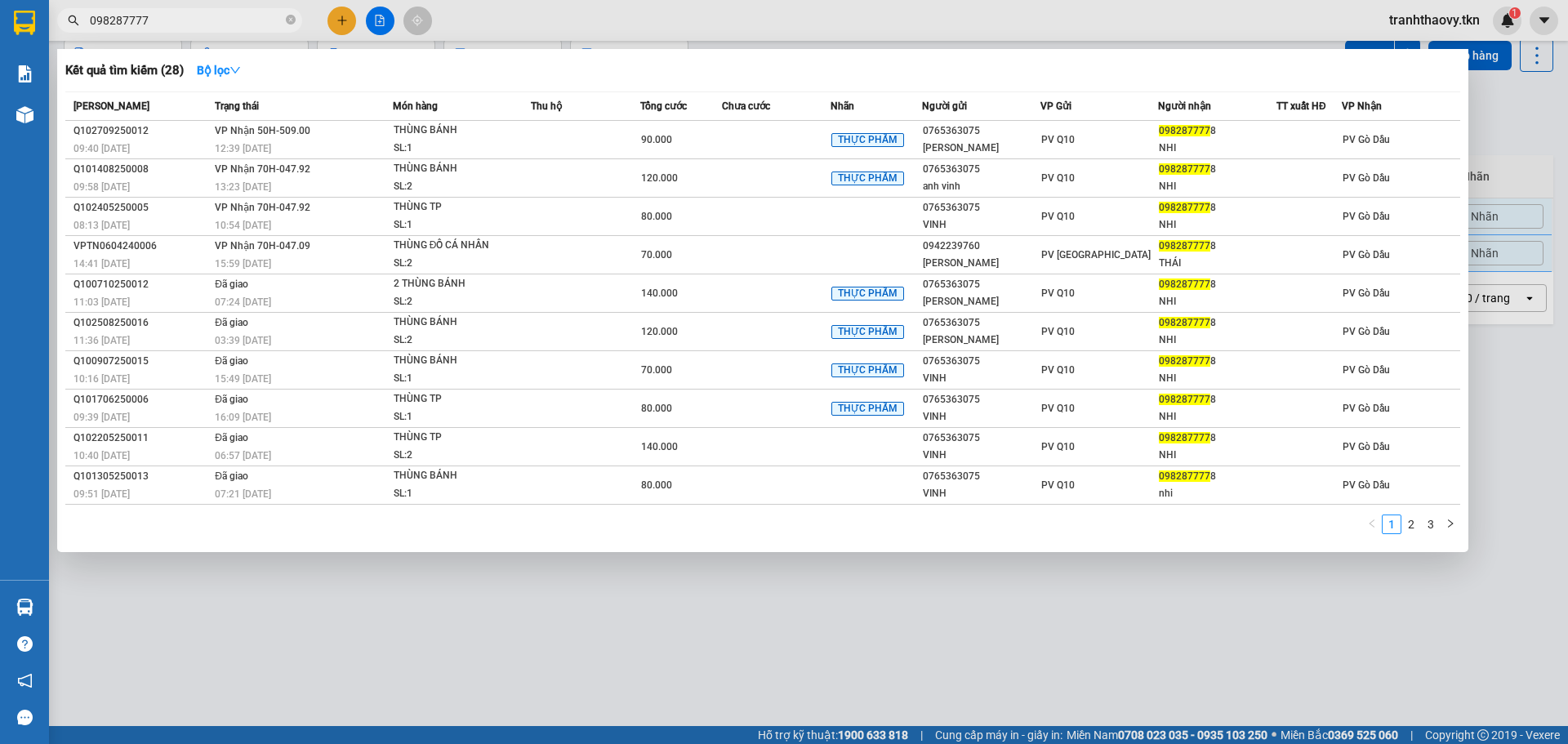
type input "0982877778"
click at [289, 24] on icon "close-circle" at bounding box center [291, 20] width 10 height 10
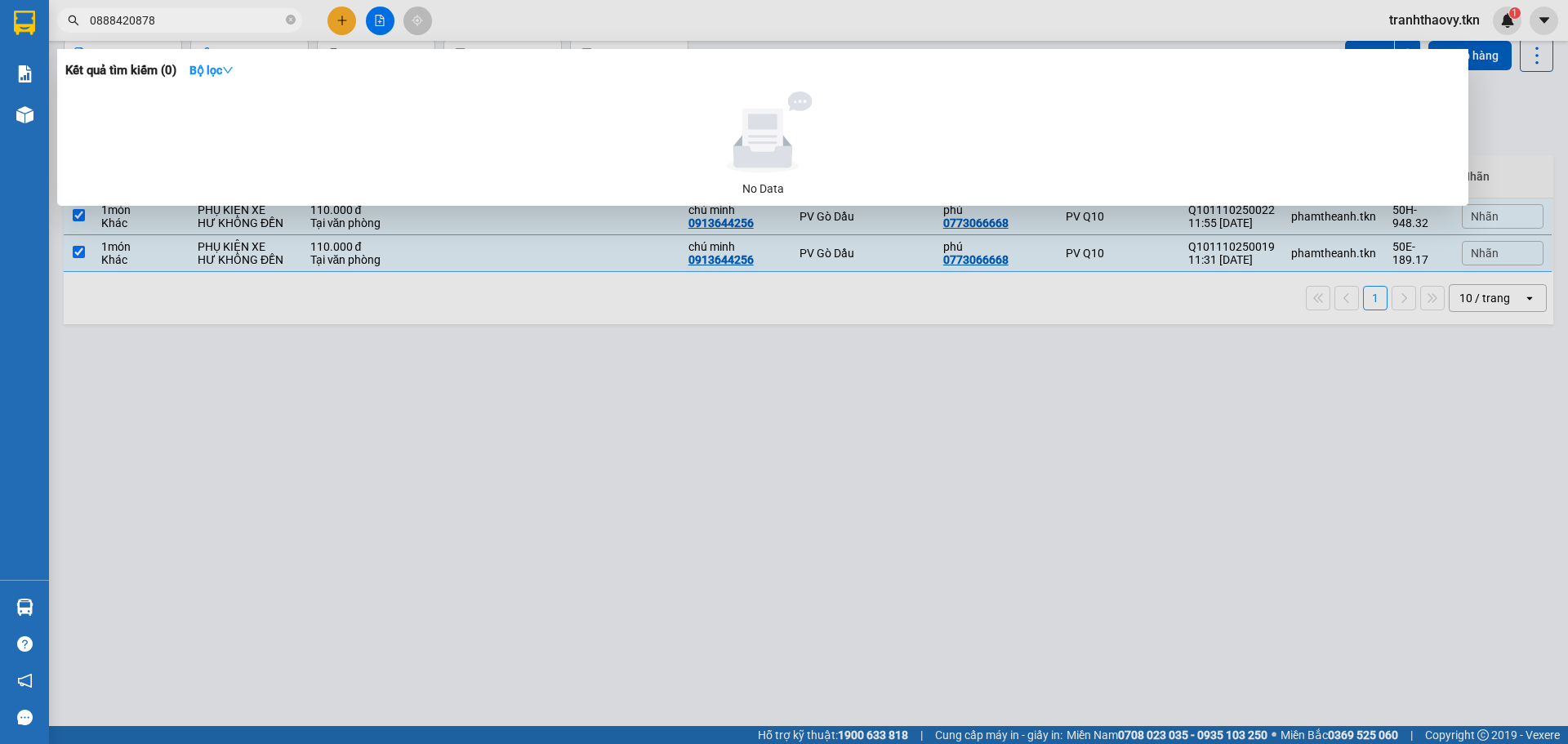
type input "0888420878"
